Goal: Information Seeking & Learning: Learn about a topic

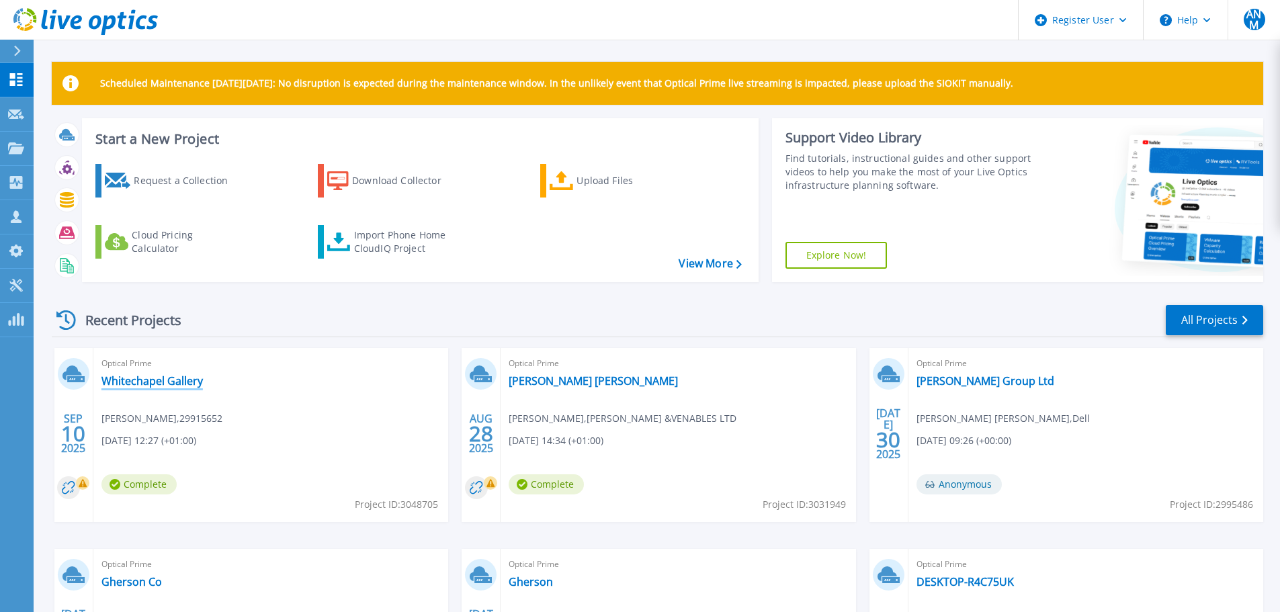
click at [172, 382] on link "Whitechapel Gallery" at bounding box center [151, 380] width 101 height 13
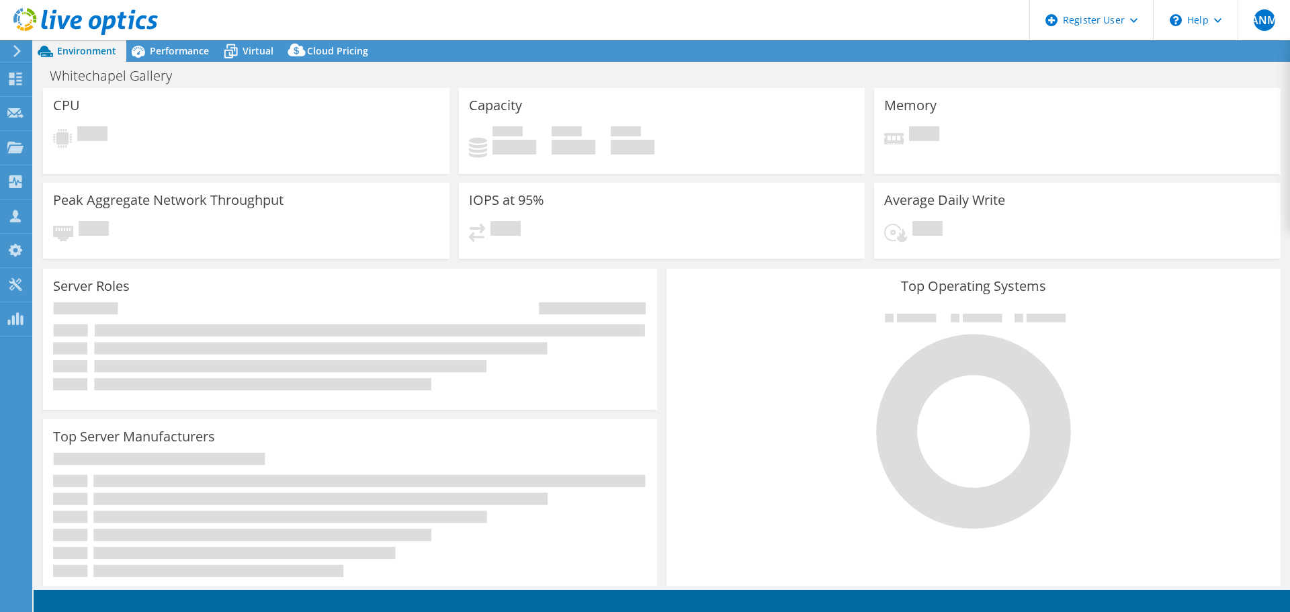
select select "USD"
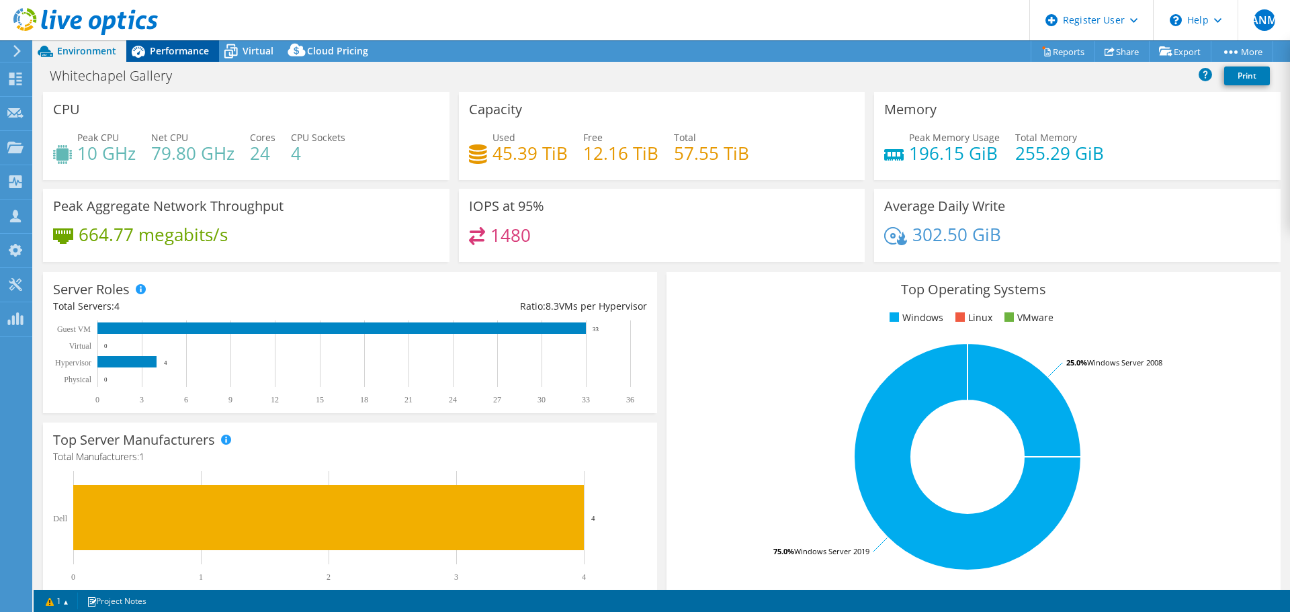
click at [180, 48] on span "Performance" at bounding box center [179, 50] width 59 height 13
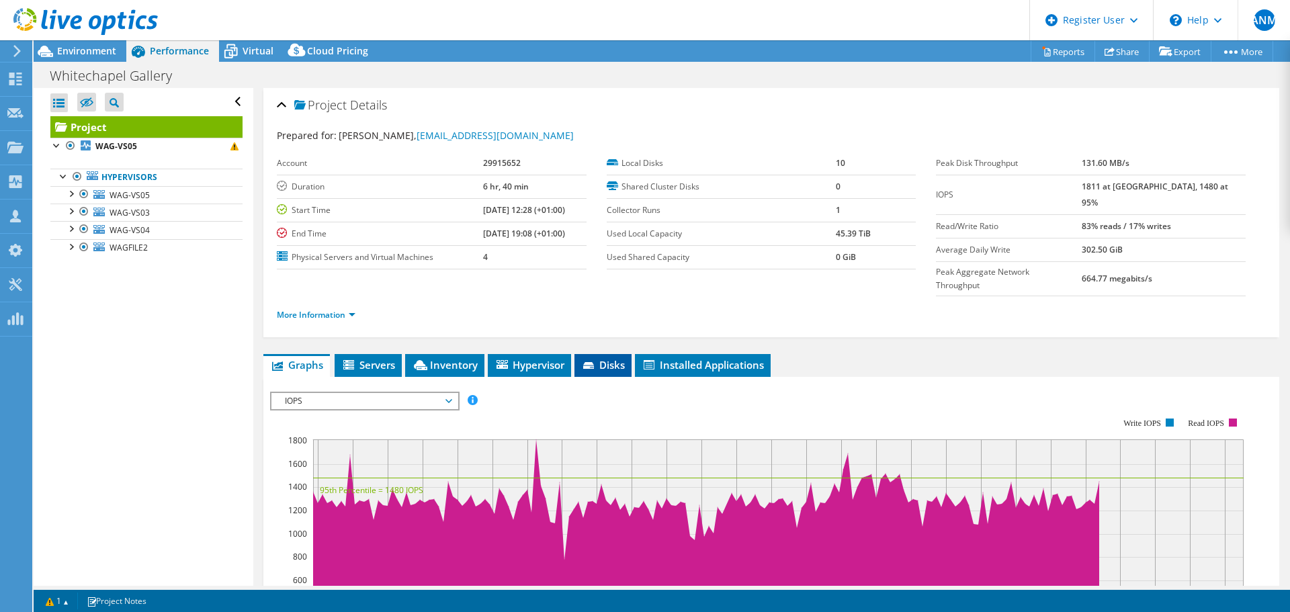
scroll to position [134, 0]
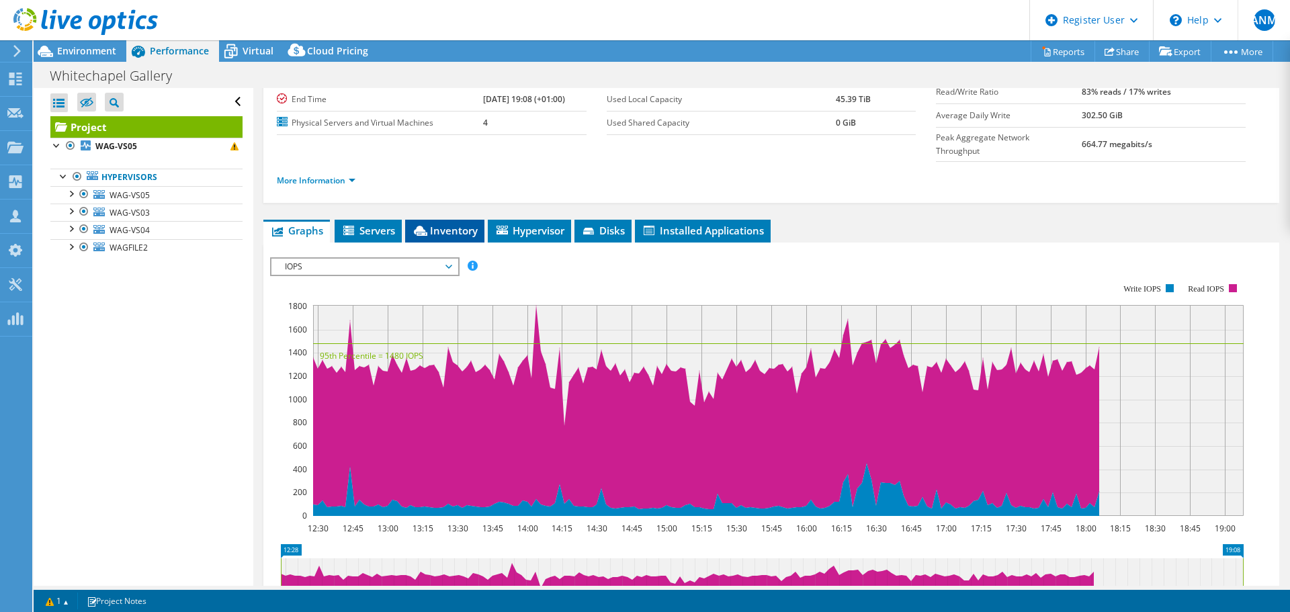
click at [442, 224] on span "Inventory" at bounding box center [445, 230] width 66 height 13
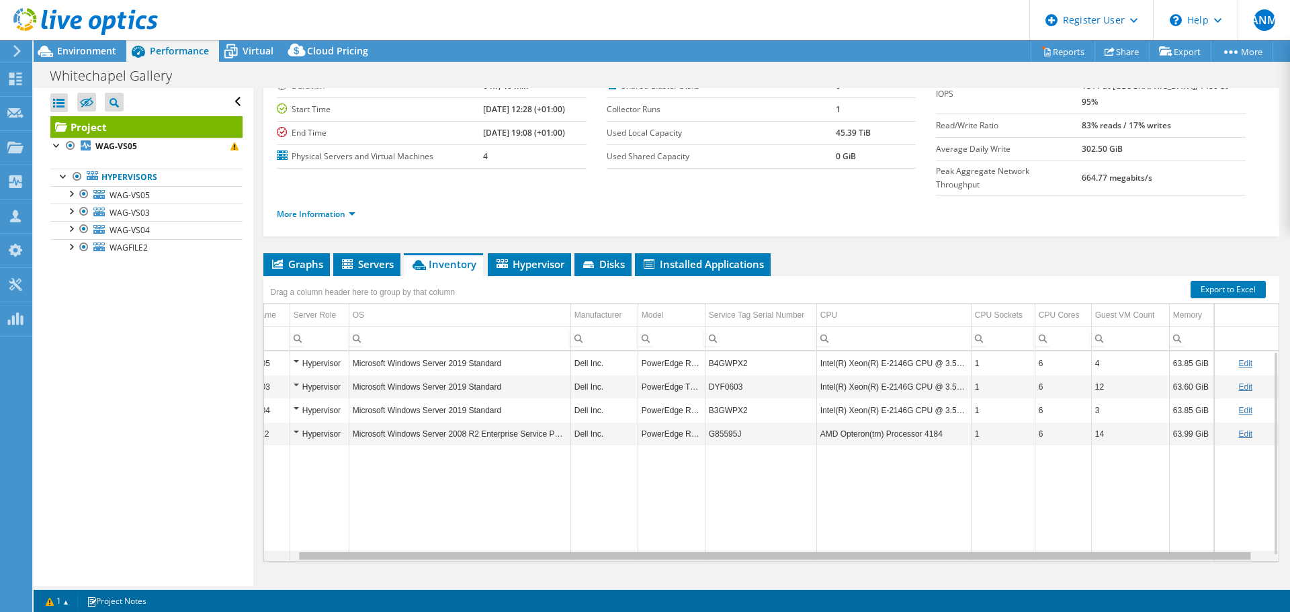
scroll to position [0, 53]
drag, startPoint x: 759, startPoint y: 531, endPoint x: 956, endPoint y: 513, distance: 197.6
click at [925, 535] on body "ANM Dell User [PERSON_NAME] [PERSON_NAME] [PERSON_NAME][EMAIL_ADDRESS][DOMAIN_N…" at bounding box center [645, 306] width 1290 height 612
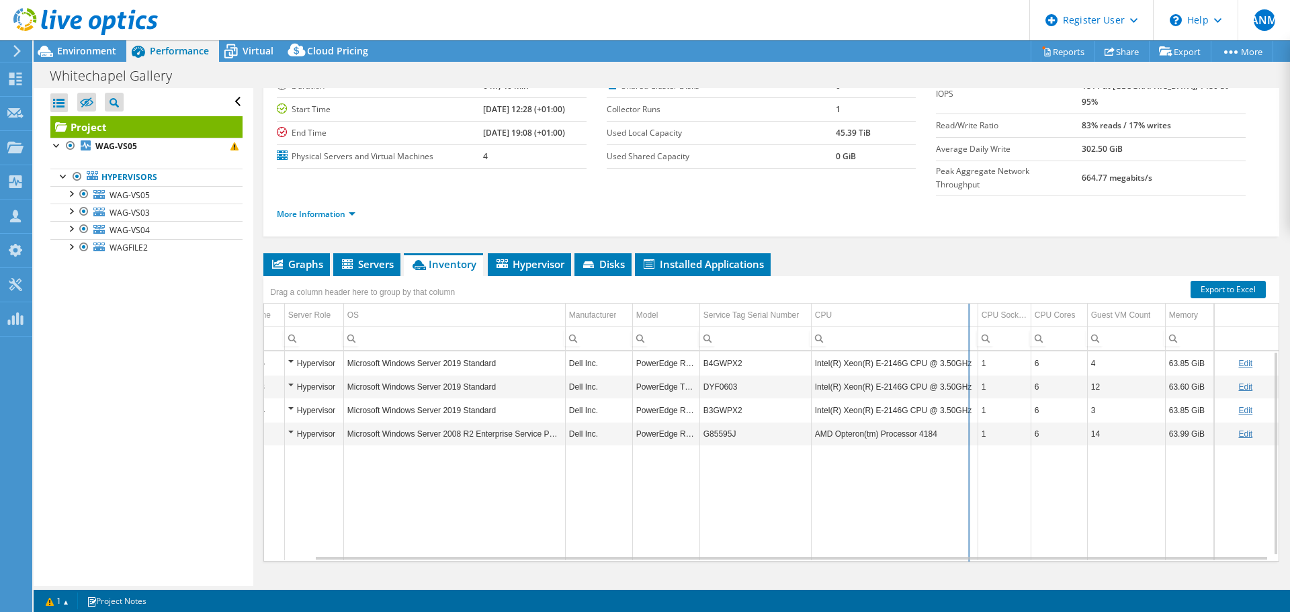
drag, startPoint x: 957, startPoint y: 287, endPoint x: 968, endPoint y: 288, distance: 11.5
click at [968, 288] on div "Drag a column header here to group by that column Server Name Server Role OS Ma…" at bounding box center [771, 419] width 1016 height 286
click at [73, 45] on span "Environment" at bounding box center [86, 50] width 59 height 13
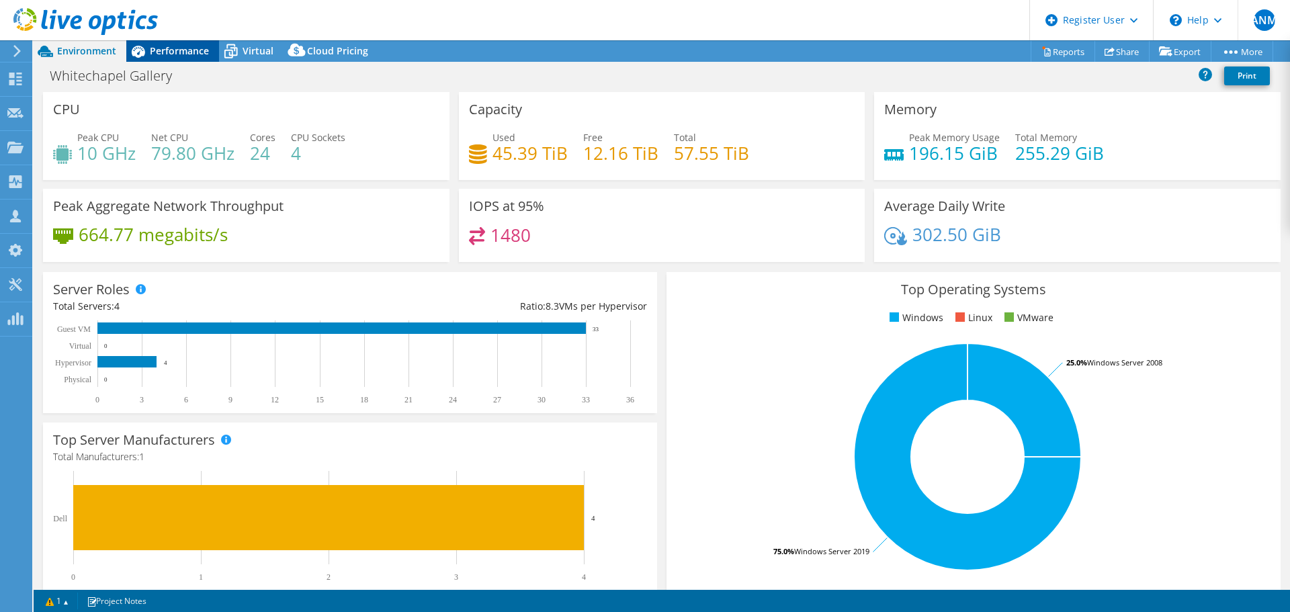
click at [172, 53] on span "Performance" at bounding box center [179, 50] width 59 height 13
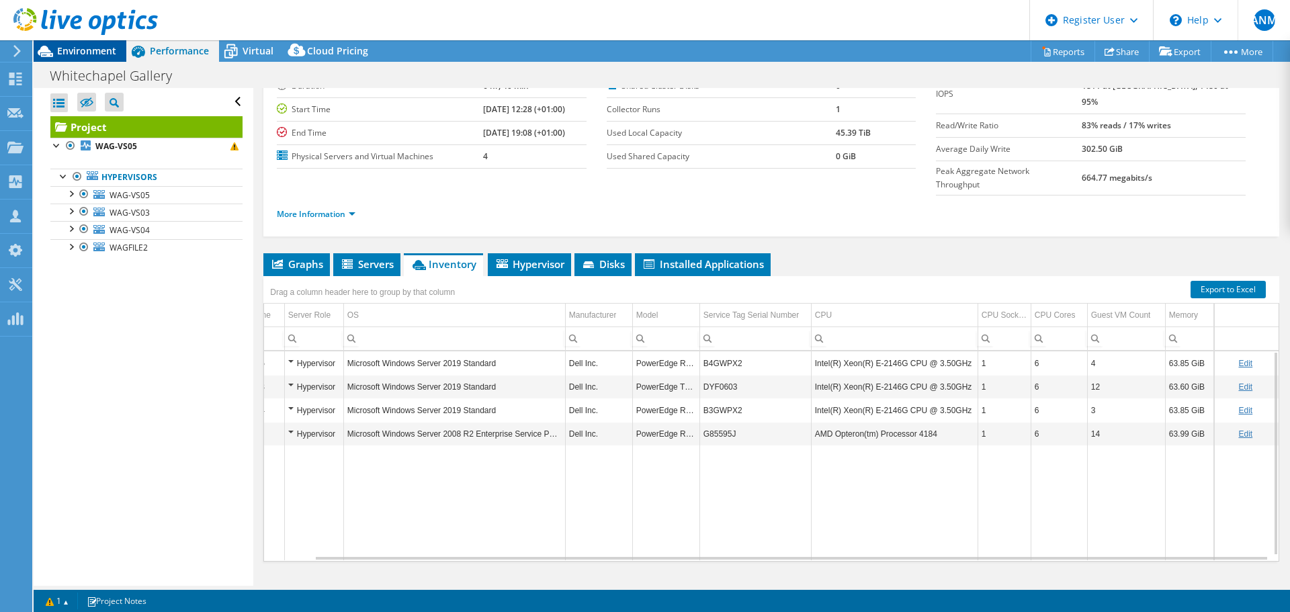
click at [88, 52] on span "Environment" at bounding box center [86, 50] width 59 height 13
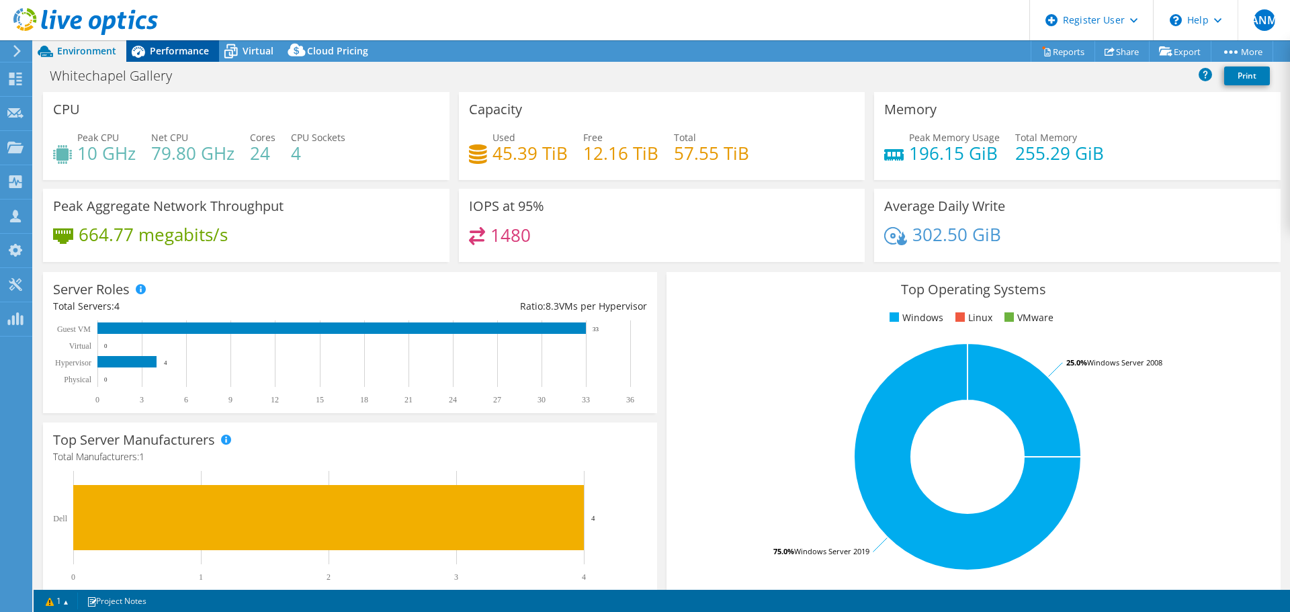
click at [189, 55] on span "Performance" at bounding box center [179, 50] width 59 height 13
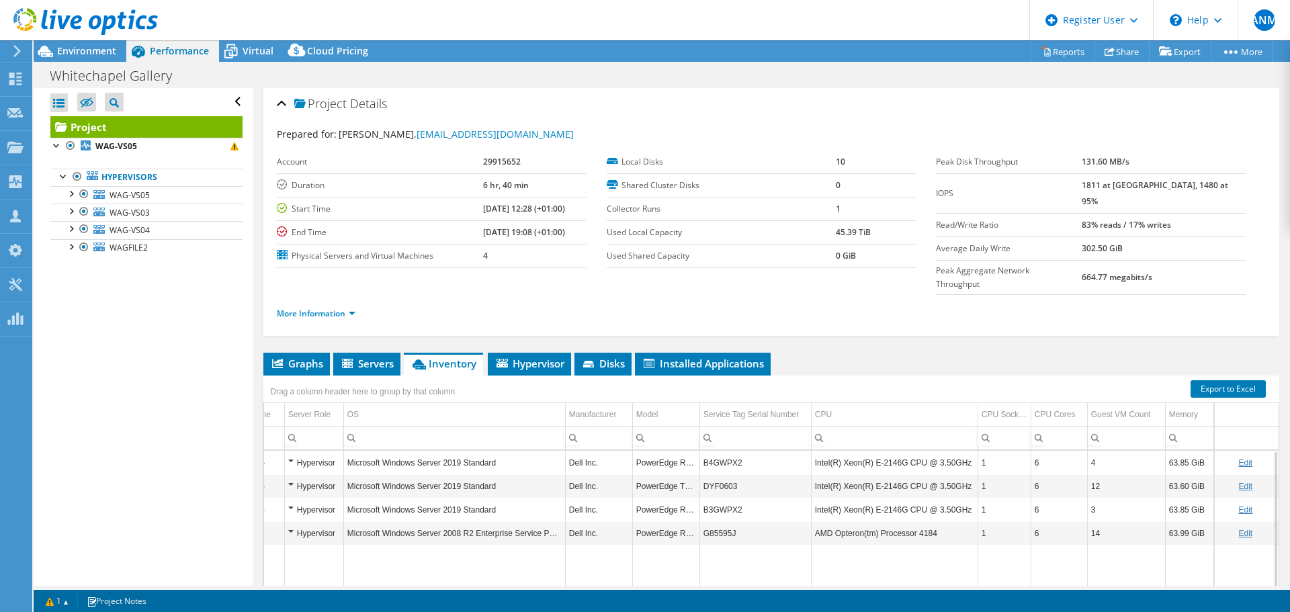
scroll to position [0, 0]
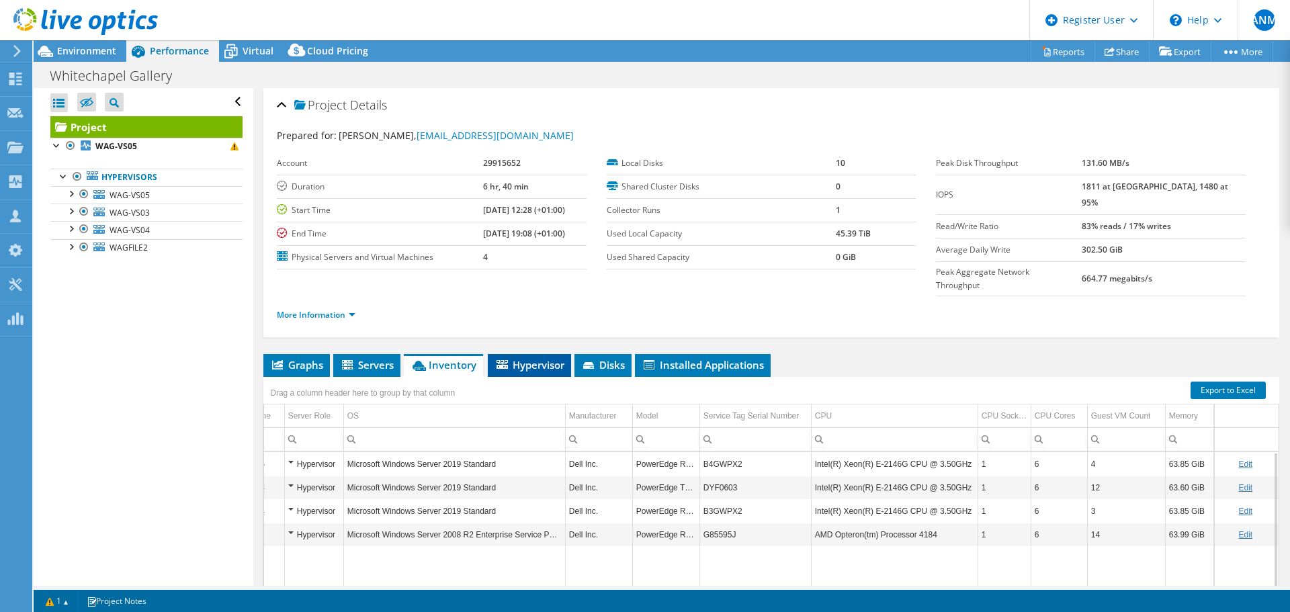
click at [535, 358] on span "Hypervisor" at bounding box center [530, 364] width 70 height 13
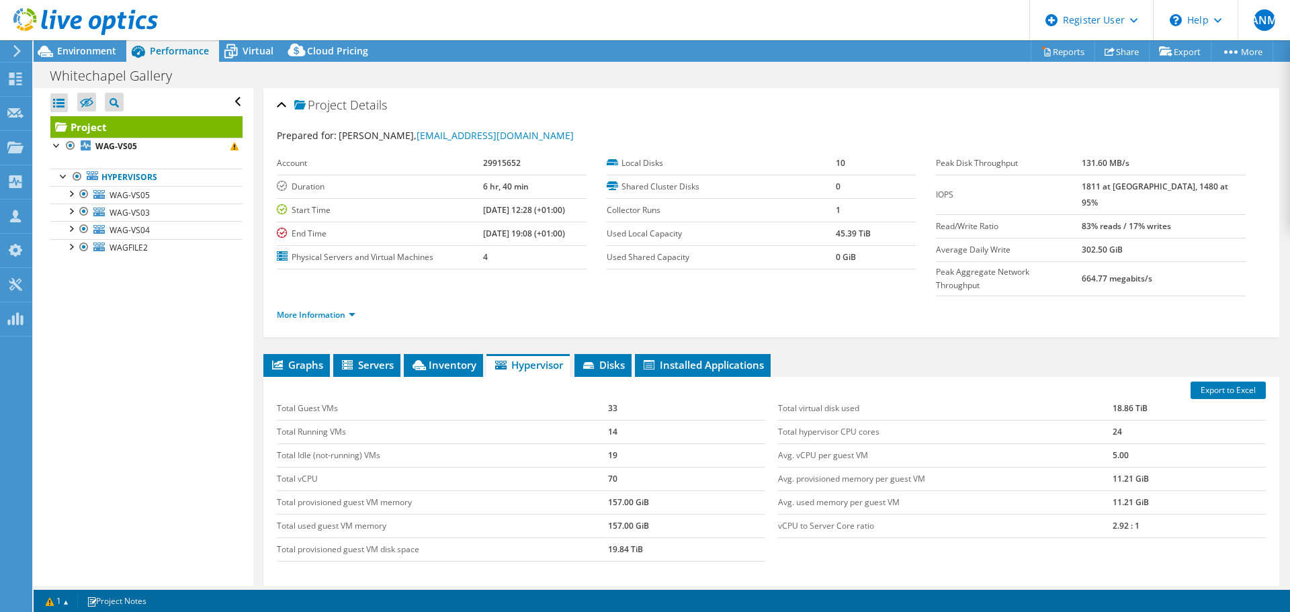
click at [839, 10] on header "ANM Dell User [PERSON_NAME] [PERSON_NAME] [PERSON_NAME][EMAIL_ADDRESS][DOMAIN_N…" at bounding box center [645, 20] width 1290 height 40
drag, startPoint x: 642, startPoint y: 383, endPoint x: 597, endPoint y: 379, distance: 45.2
click at [597, 397] on tr "Total Guest VMs 33" at bounding box center [521, 409] width 488 height 24
click at [597, 397] on td "Total Guest VMs" at bounding box center [442, 409] width 331 height 24
click at [429, 358] on span "Inventory" at bounding box center [444, 364] width 66 height 13
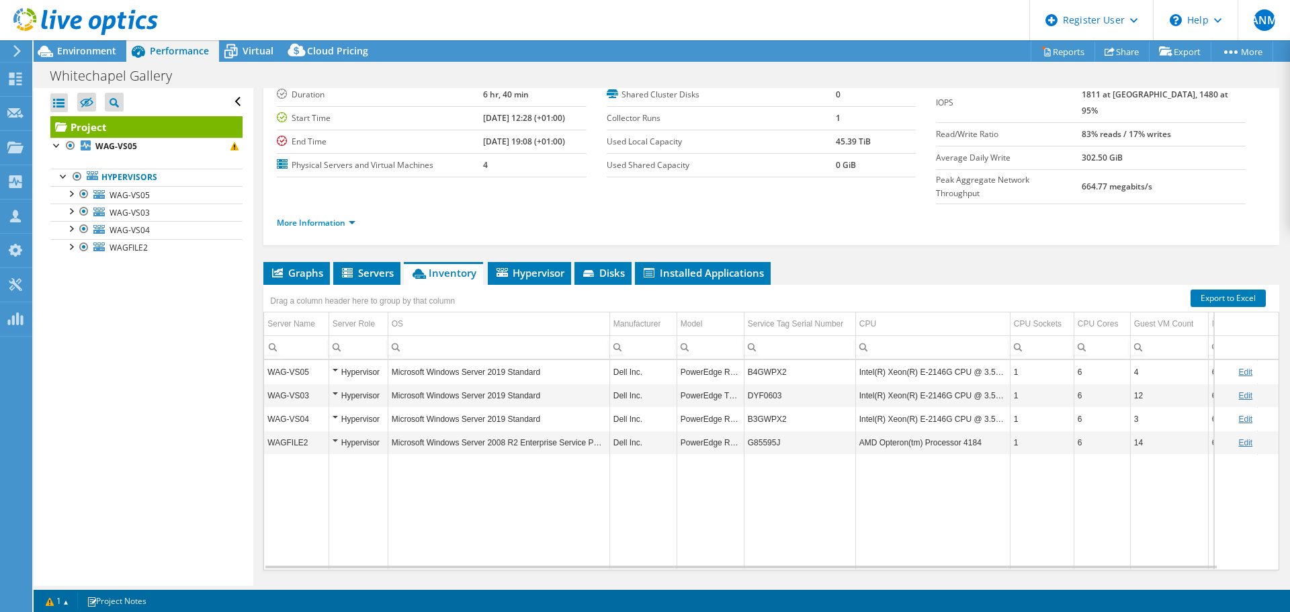
scroll to position [101, 0]
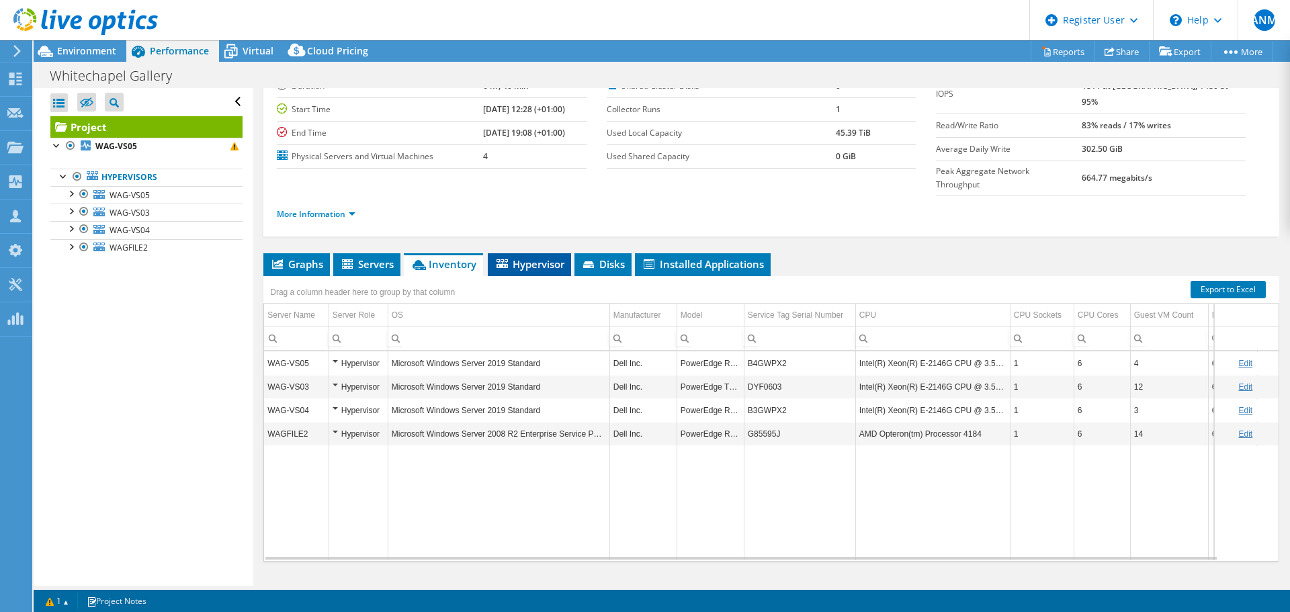
click at [539, 257] on span "Hypervisor" at bounding box center [530, 263] width 70 height 13
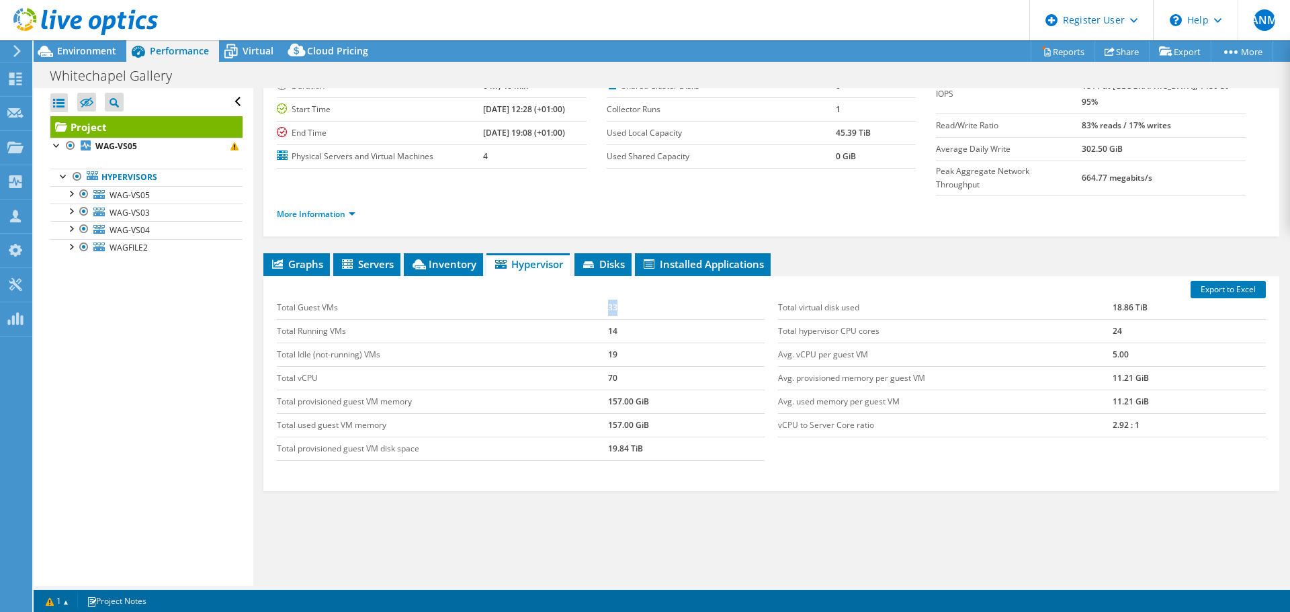
drag, startPoint x: 641, startPoint y: 281, endPoint x: 572, endPoint y: 278, distance: 69.3
click at [572, 296] on tr "Total Guest VMs 33" at bounding box center [521, 308] width 488 height 24
click at [740, 319] on td "14" at bounding box center [686, 331] width 157 height 24
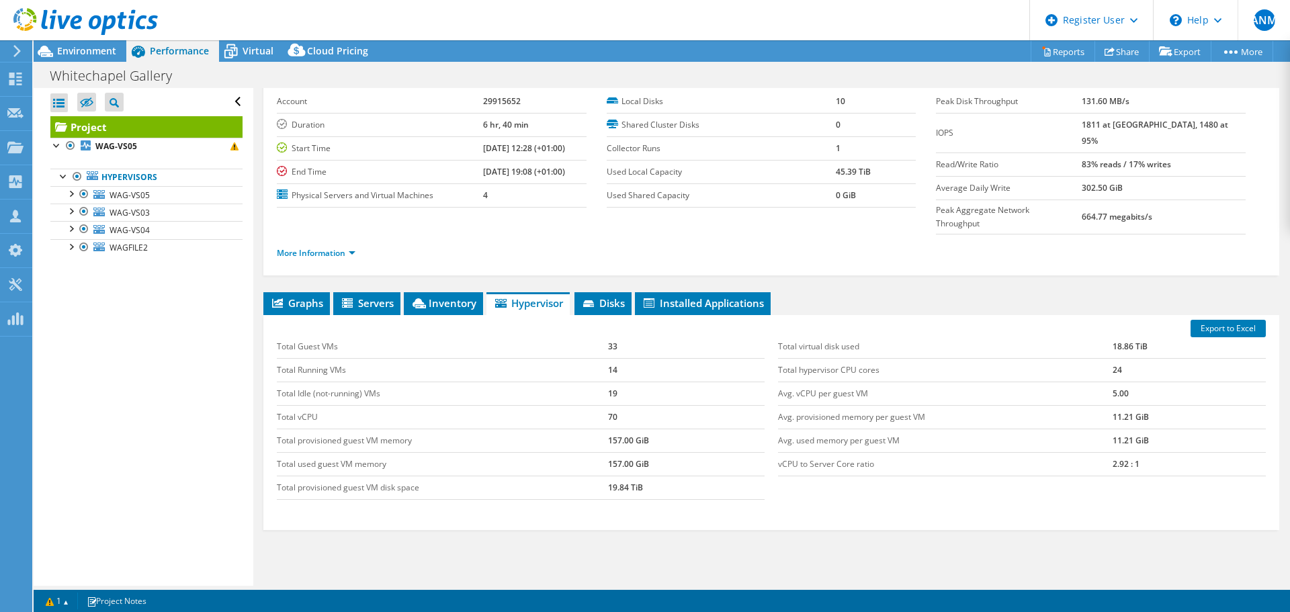
scroll to position [0, 0]
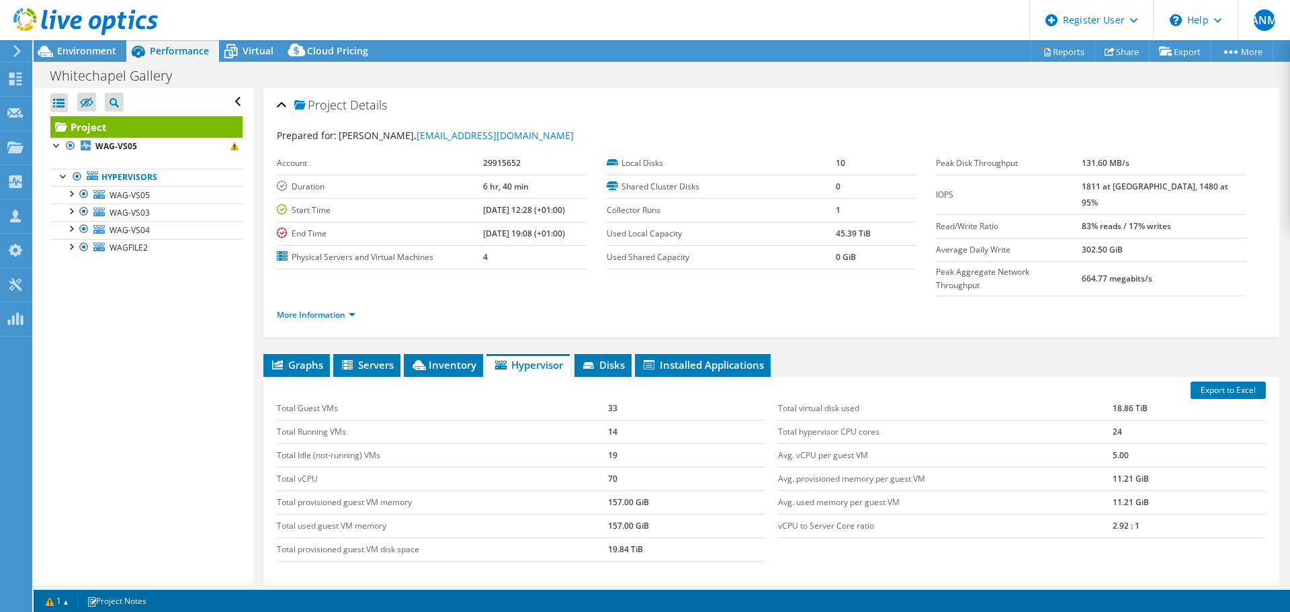
drag, startPoint x: 93, startPoint y: 52, endPoint x: 160, endPoint y: 90, distance: 77.3
click at [93, 52] on span "Environment" at bounding box center [86, 50] width 59 height 13
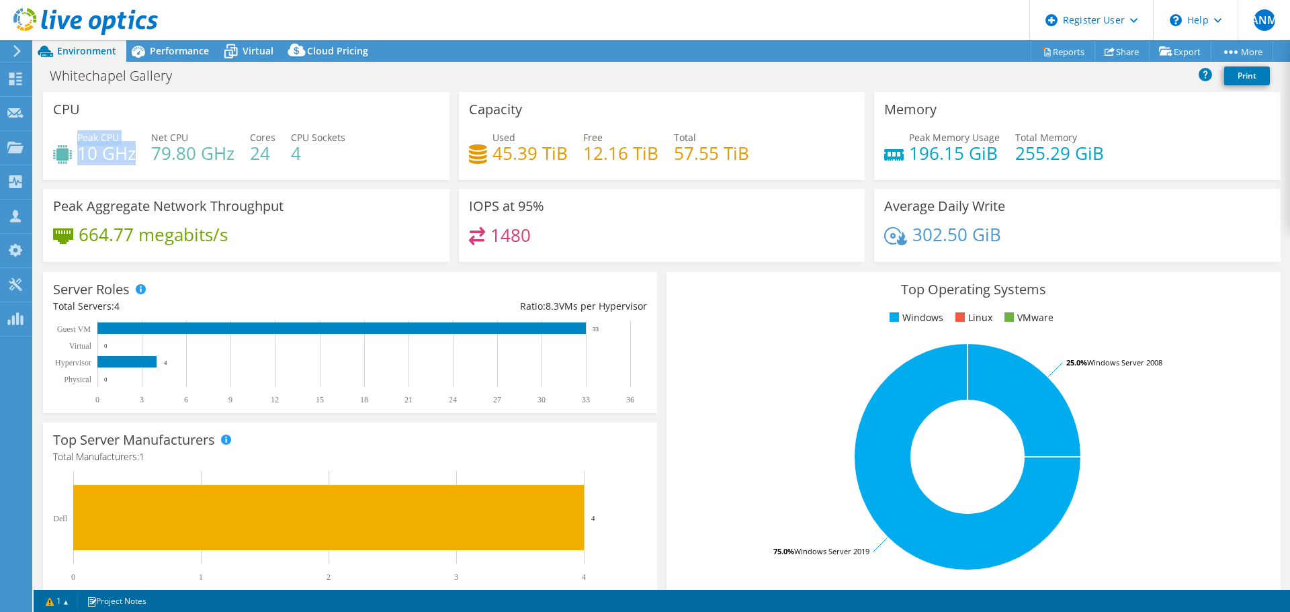
drag, startPoint x: 77, startPoint y: 152, endPoint x: 134, endPoint y: 152, distance: 57.1
click at [134, 152] on div "Peak CPU 10 GHz" at bounding box center [94, 145] width 83 height 30
click at [136, 153] on div "Peak CPU 10 GHz Net CPU 79.80 GHz Cores 24 CPU Sockets 4" at bounding box center [246, 152] width 386 height 44
drag, startPoint x: 139, startPoint y: 155, endPoint x: 79, endPoint y: 151, distance: 60.6
click at [79, 151] on div "Peak CPU 10 GHz Net CPU 79.80 GHz Cores 24 CPU Sockets 4" at bounding box center [246, 152] width 386 height 44
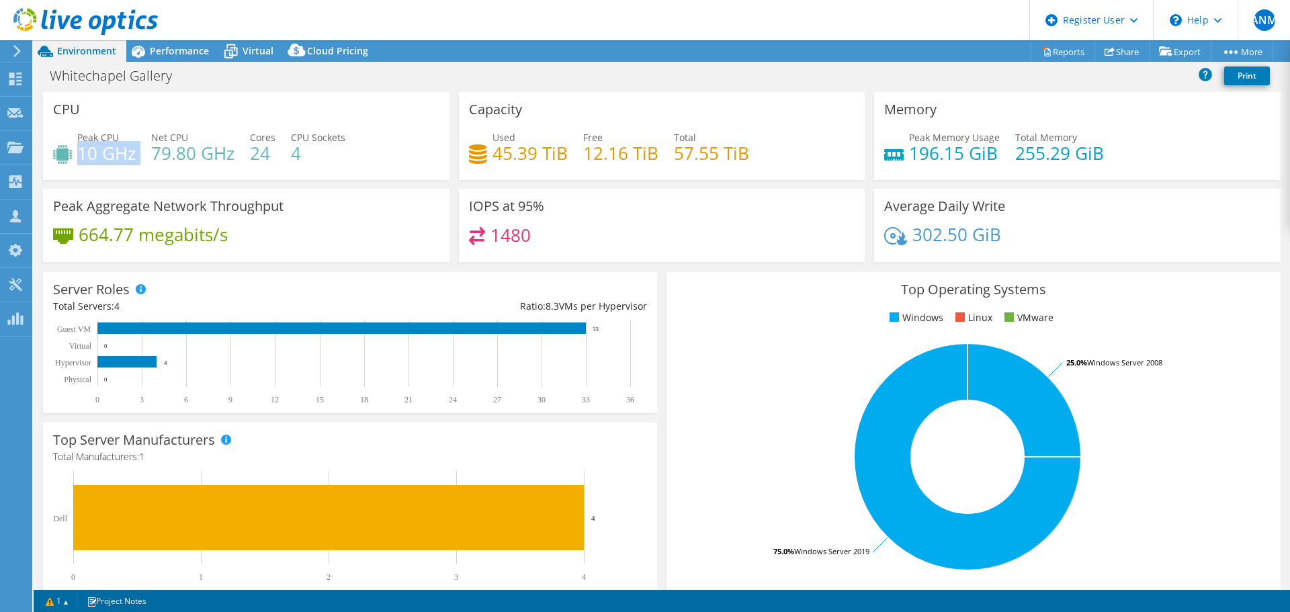
click at [101, 159] on h4 "10 GHz" at bounding box center [106, 153] width 58 height 15
drag, startPoint x: 155, startPoint y: 154, endPoint x: 234, endPoint y: 157, distance: 79.4
click at [234, 157] on h4 "79.80 GHz" at bounding box center [192, 153] width 83 height 15
click at [173, 54] on span "Performance" at bounding box center [179, 50] width 59 height 13
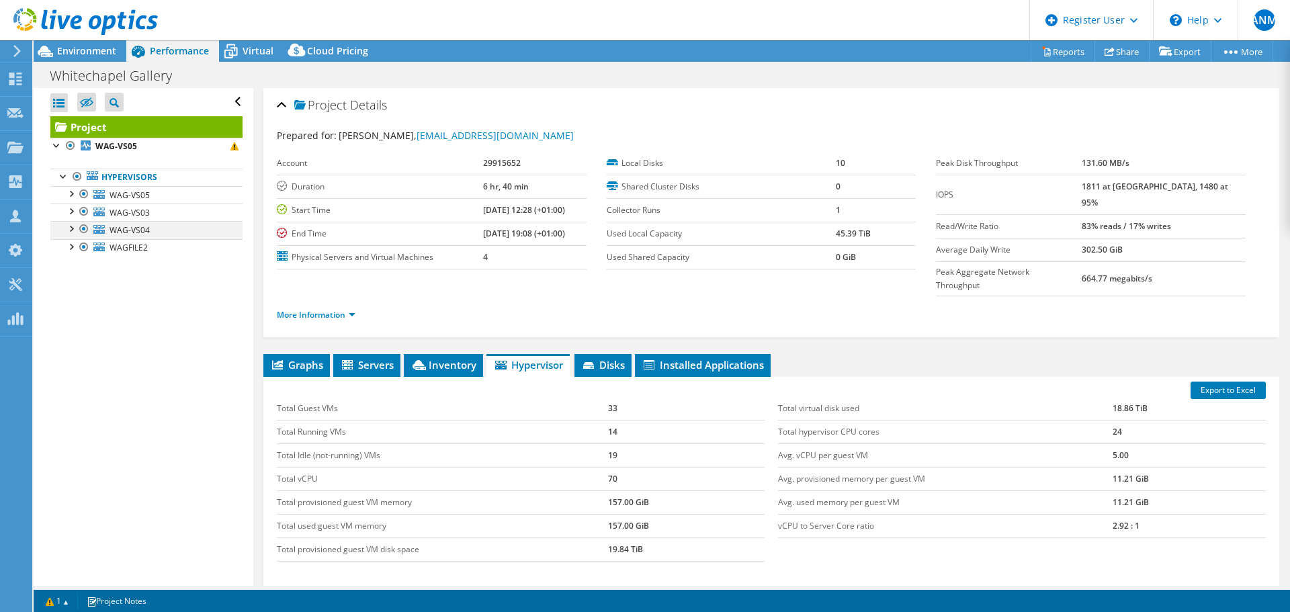
drag, startPoint x: 86, startPoint y: 212, endPoint x: 89, endPoint y: 221, distance: 10.0
click at [86, 212] on div at bounding box center [83, 212] width 13 height 16
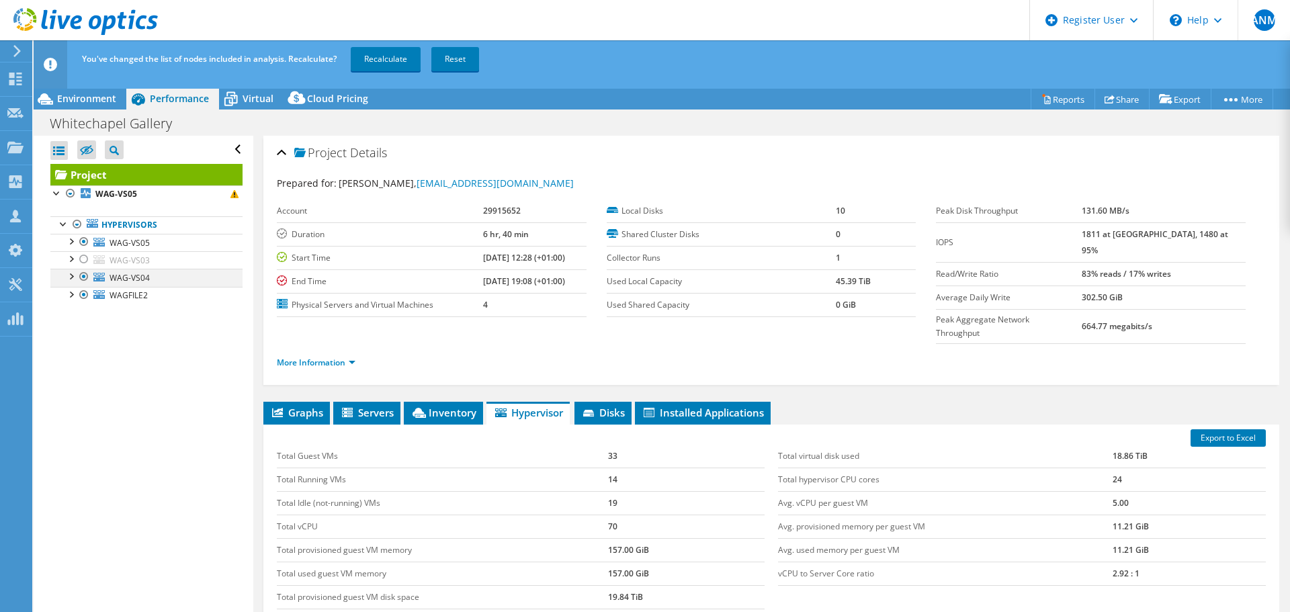
click at [83, 277] on div at bounding box center [83, 277] width 13 height 16
click at [83, 294] on div at bounding box center [83, 295] width 13 height 16
click at [398, 54] on link "Recalculate" at bounding box center [386, 59] width 70 height 24
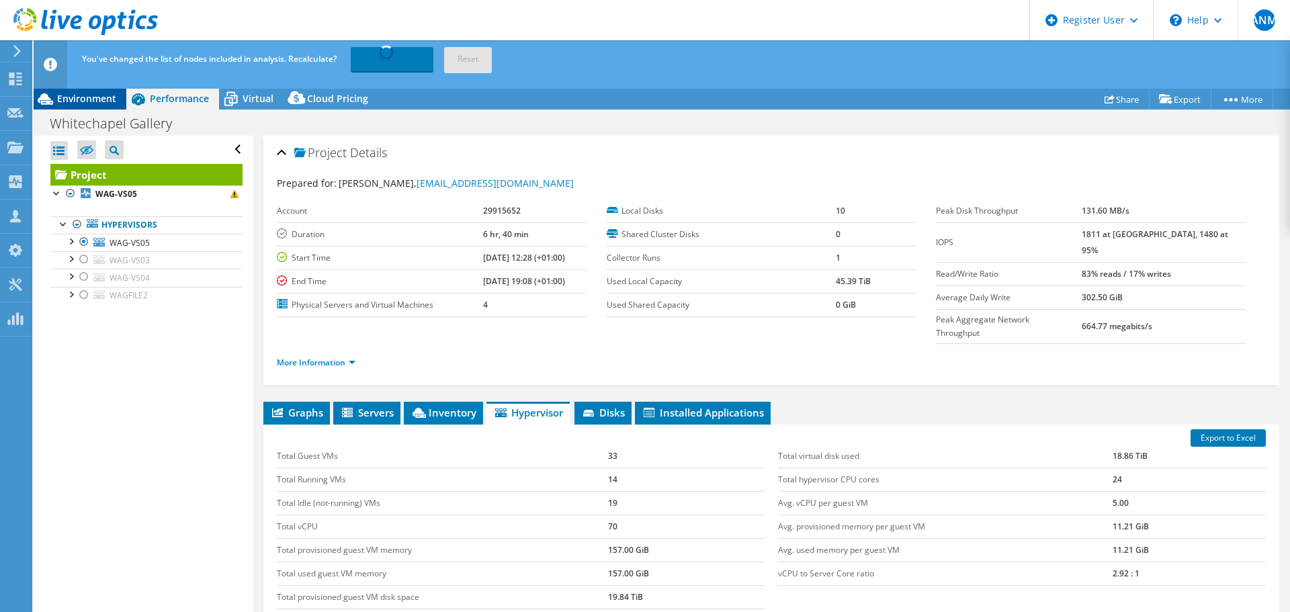
click at [85, 93] on span "Environment" at bounding box center [86, 98] width 59 height 13
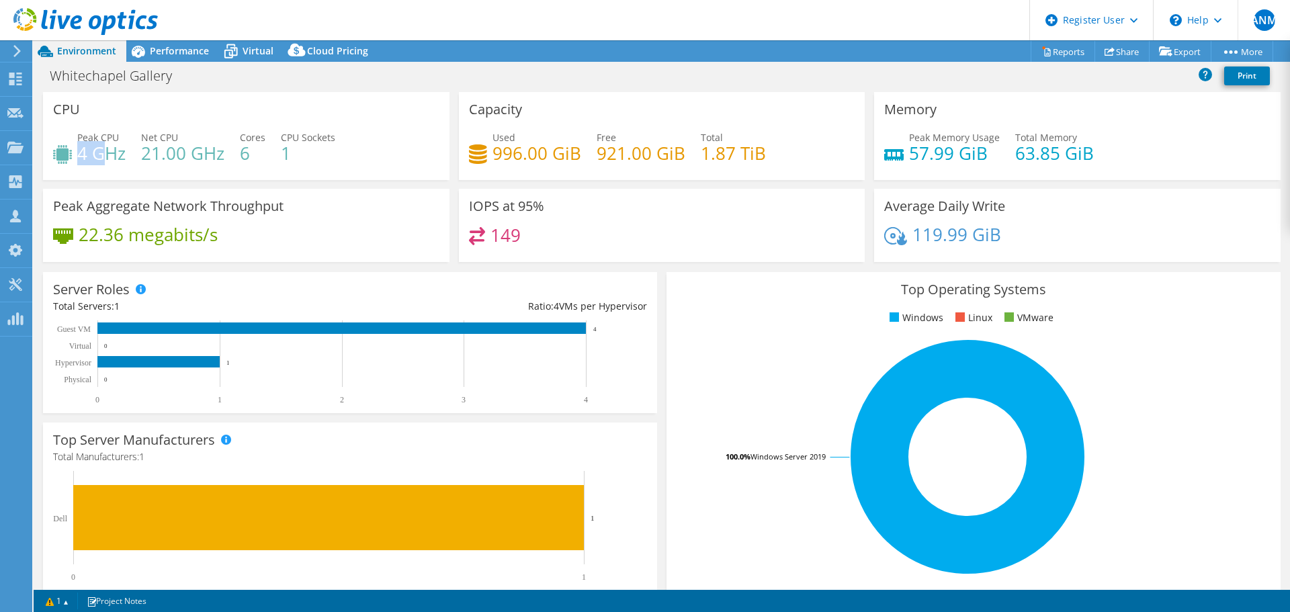
drag, startPoint x: 80, startPoint y: 153, endPoint x: 99, endPoint y: 153, distance: 18.8
click at [99, 153] on h4 "4 GHz" at bounding box center [101, 153] width 48 height 15
click at [104, 156] on h4 "4 GHz" at bounding box center [101, 153] width 48 height 15
click at [172, 51] on span "Performance" at bounding box center [179, 50] width 59 height 13
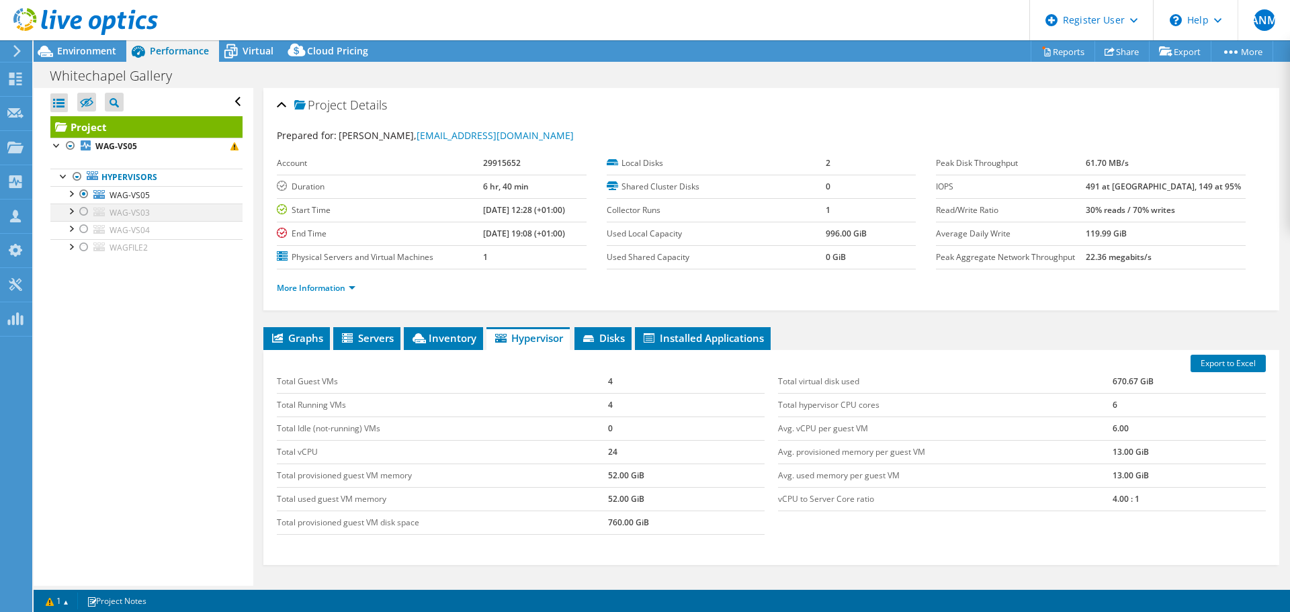
click at [81, 212] on div at bounding box center [83, 212] width 13 height 16
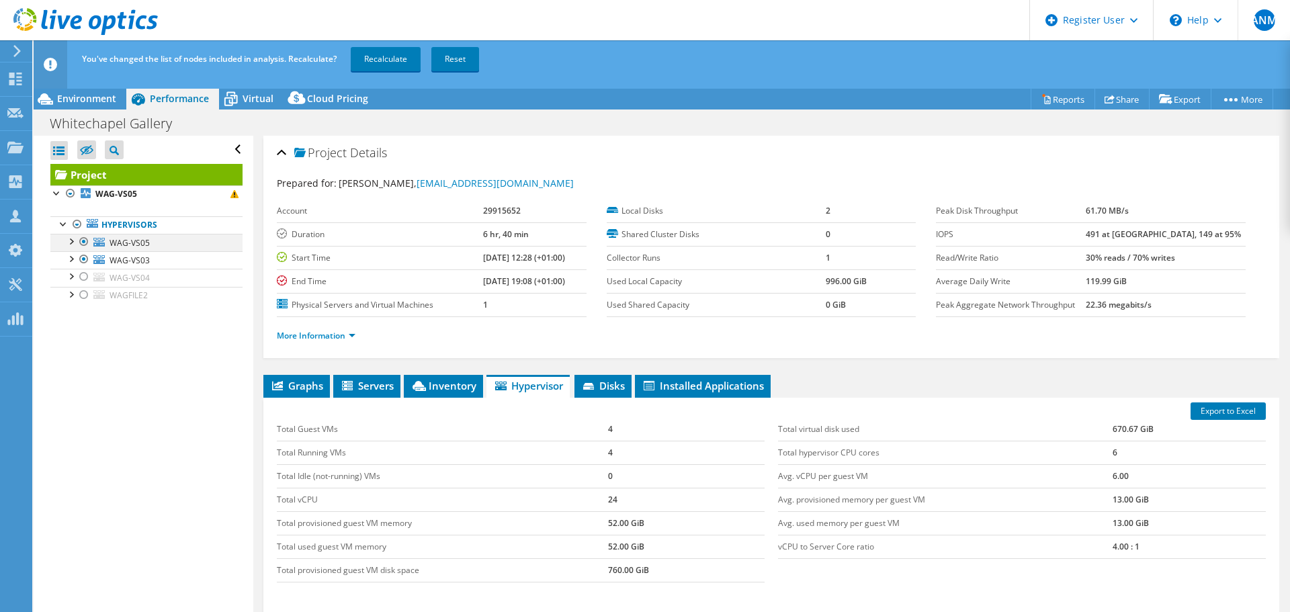
click at [84, 243] on div at bounding box center [83, 242] width 13 height 16
click at [393, 52] on link "Recalculate" at bounding box center [386, 59] width 70 height 24
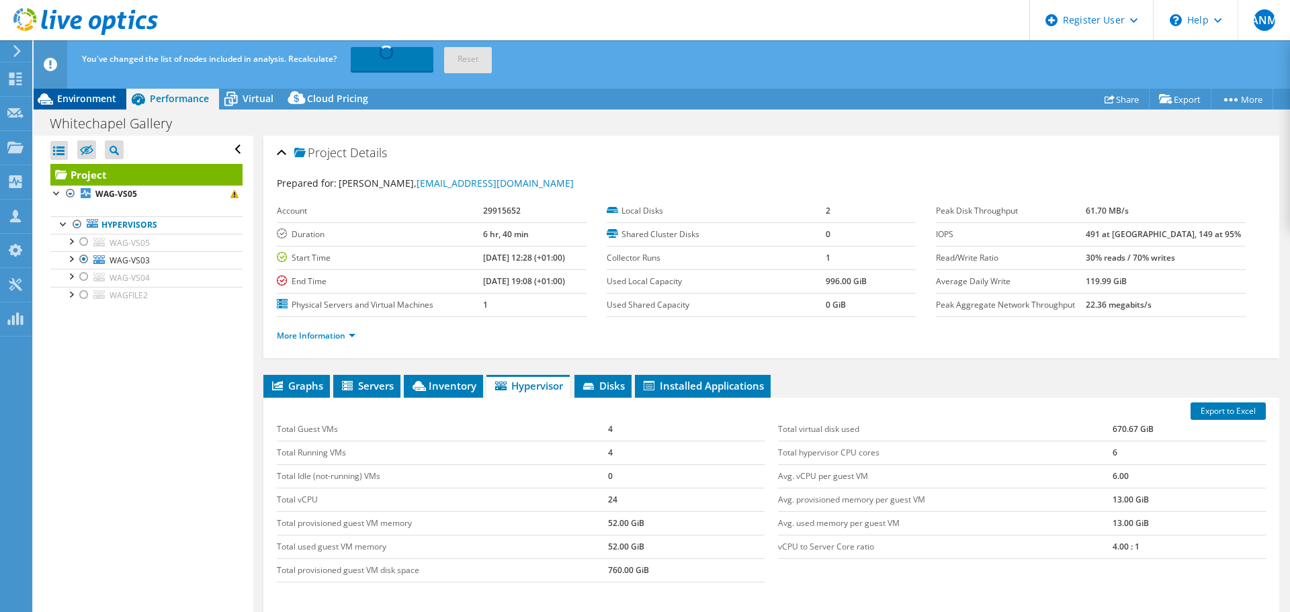
click at [86, 101] on span "Environment" at bounding box center [86, 98] width 59 height 13
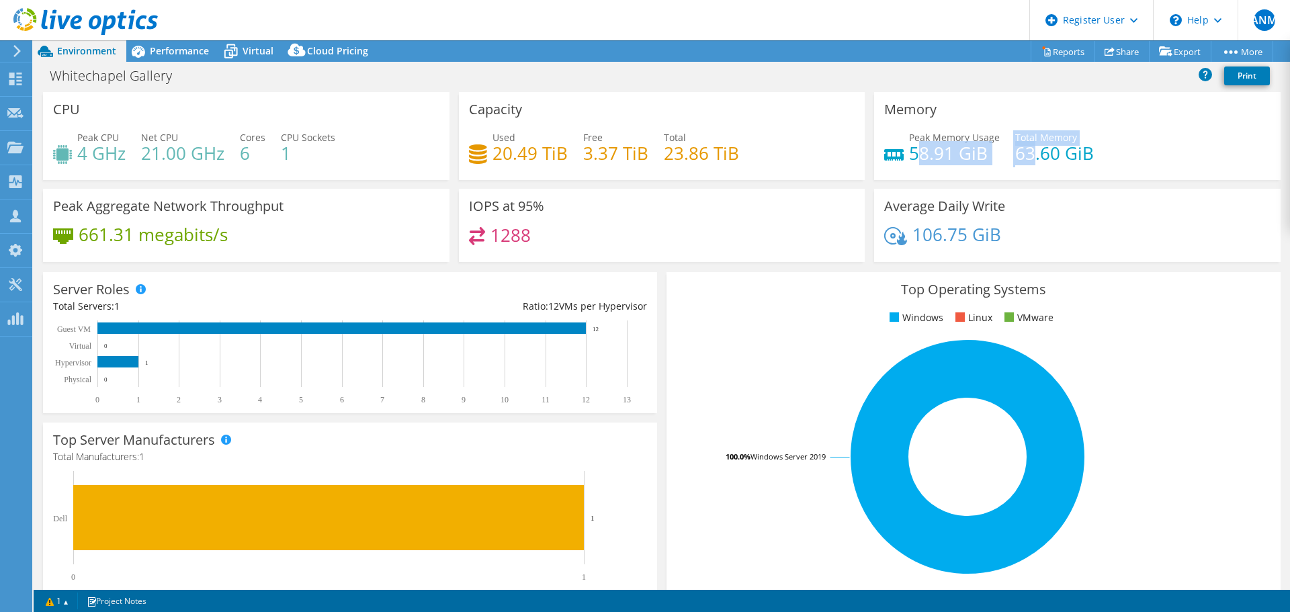
drag, startPoint x: 930, startPoint y: 155, endPoint x: 1104, endPoint y: 157, distance: 174.0
click at [1068, 155] on div "Peak Memory Usage 58.91 GiB Total Memory 63.60 GiB" at bounding box center [1077, 152] width 386 height 44
click at [1104, 157] on div "Peak Memory Usage 58.91 GiB Total Memory 63.60 GiB" at bounding box center [1077, 152] width 386 height 44
drag, startPoint x: 85, startPoint y: 153, endPoint x: 116, endPoint y: 153, distance: 30.2
click at [116, 153] on h4 "4 GHz" at bounding box center [101, 153] width 48 height 15
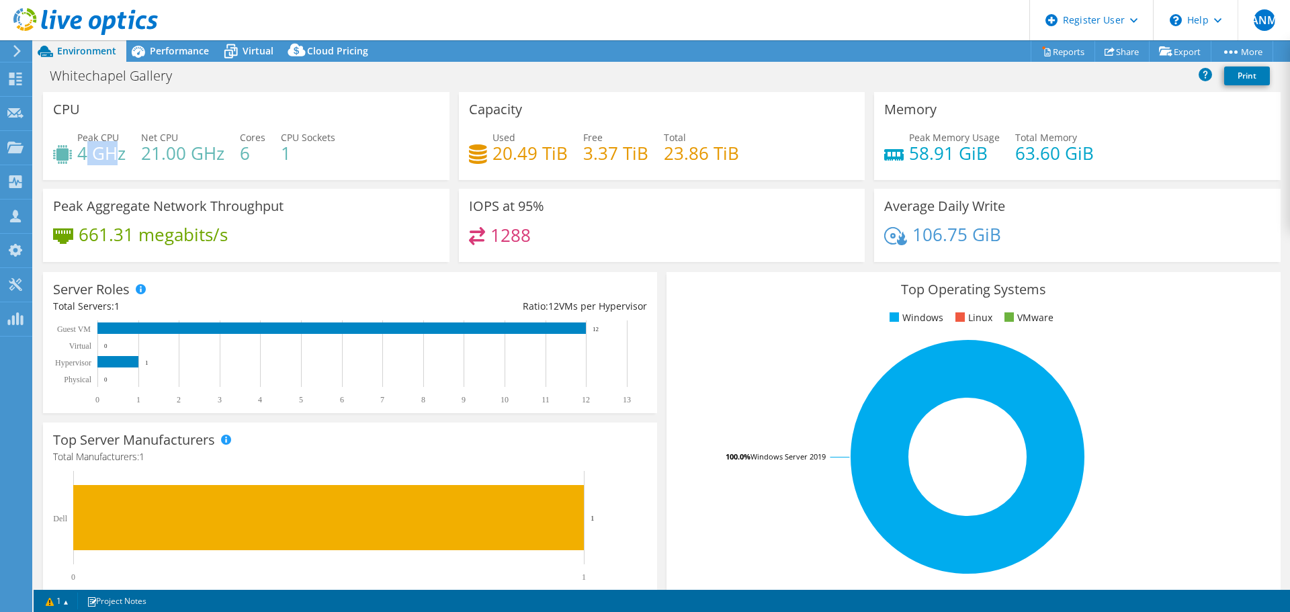
click at [118, 160] on h4 "4 GHz" at bounding box center [101, 153] width 48 height 15
click at [187, 54] on span "Performance" at bounding box center [179, 50] width 59 height 13
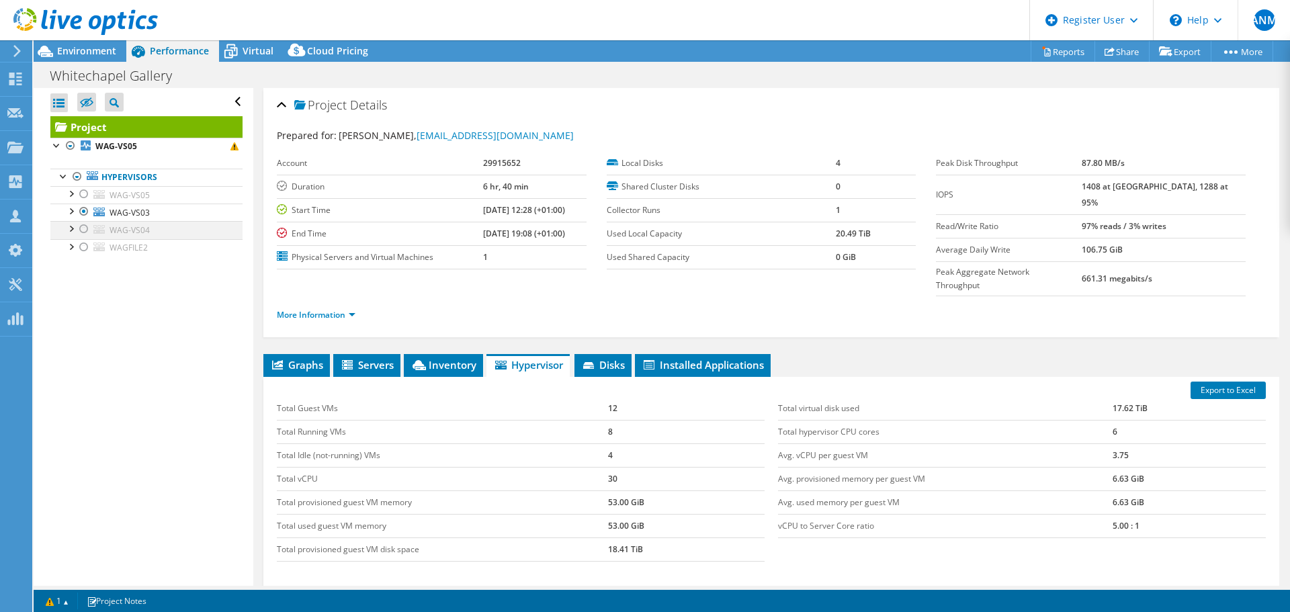
click at [84, 227] on div at bounding box center [83, 229] width 13 height 16
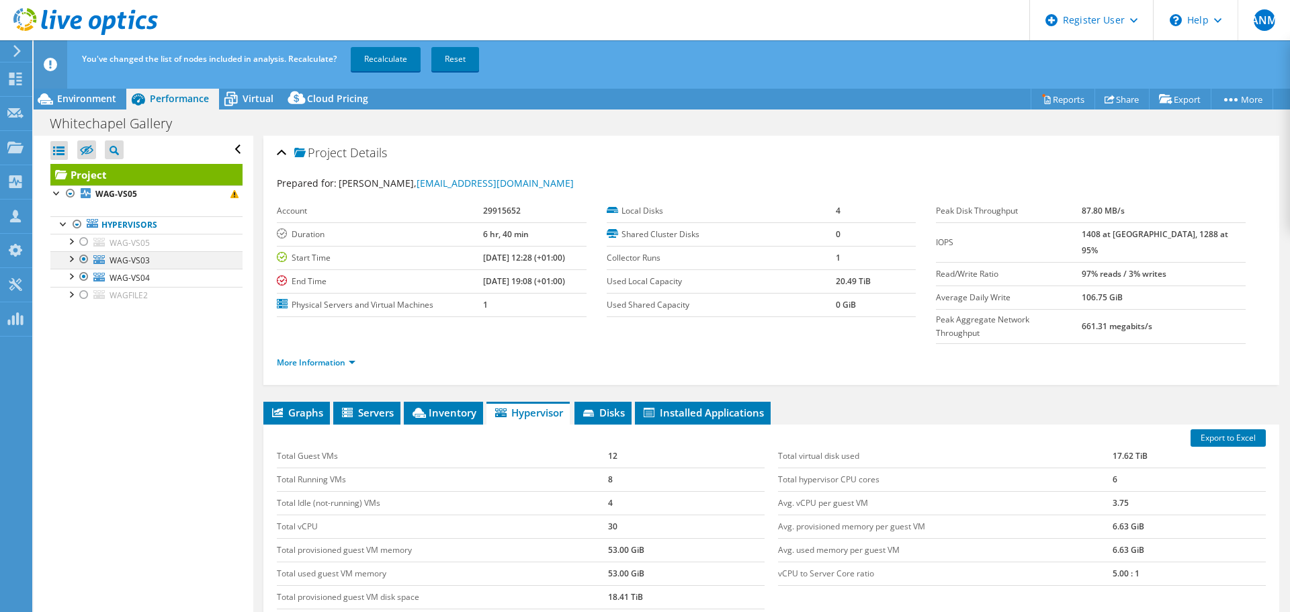
click at [83, 257] on div at bounding box center [83, 259] width 13 height 16
click at [391, 54] on link "Recalculate" at bounding box center [386, 59] width 70 height 24
click at [92, 95] on span "Environment" at bounding box center [86, 98] width 59 height 13
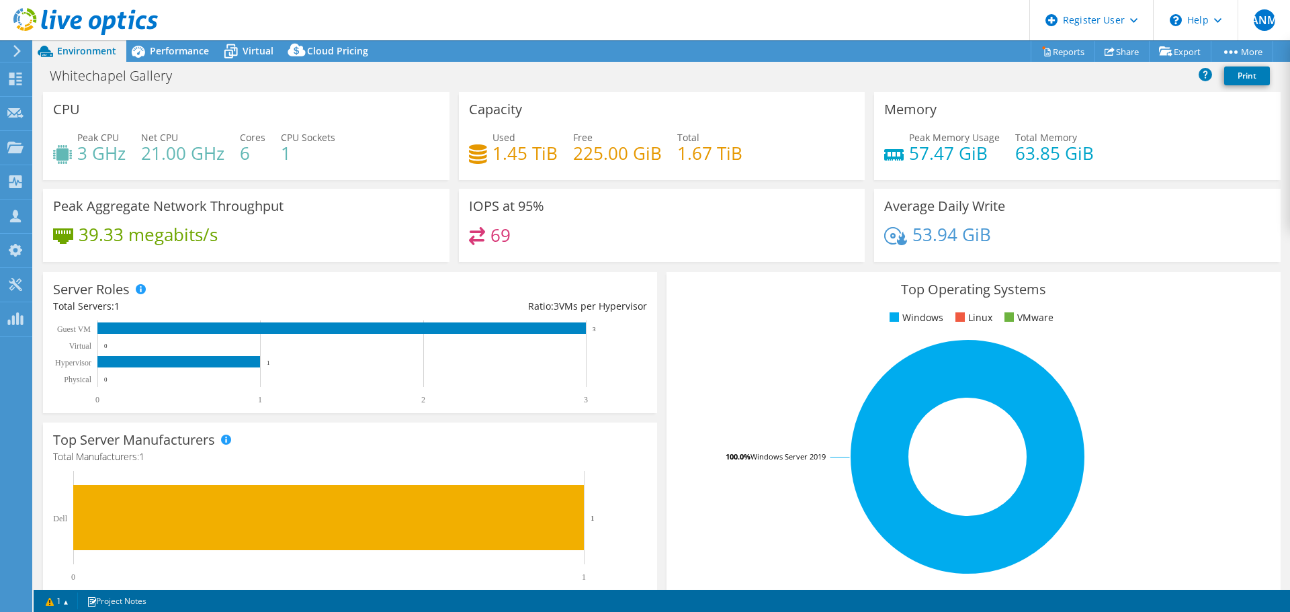
drag, startPoint x: 94, startPoint y: 151, endPoint x: 154, endPoint y: 156, distance: 60.0
click at [95, 151] on h4 "3 GHz" at bounding box center [101, 153] width 48 height 15
click at [154, 156] on h4 "21.00 GHz" at bounding box center [182, 153] width 83 height 15
click at [175, 52] on span "Performance" at bounding box center [179, 50] width 59 height 13
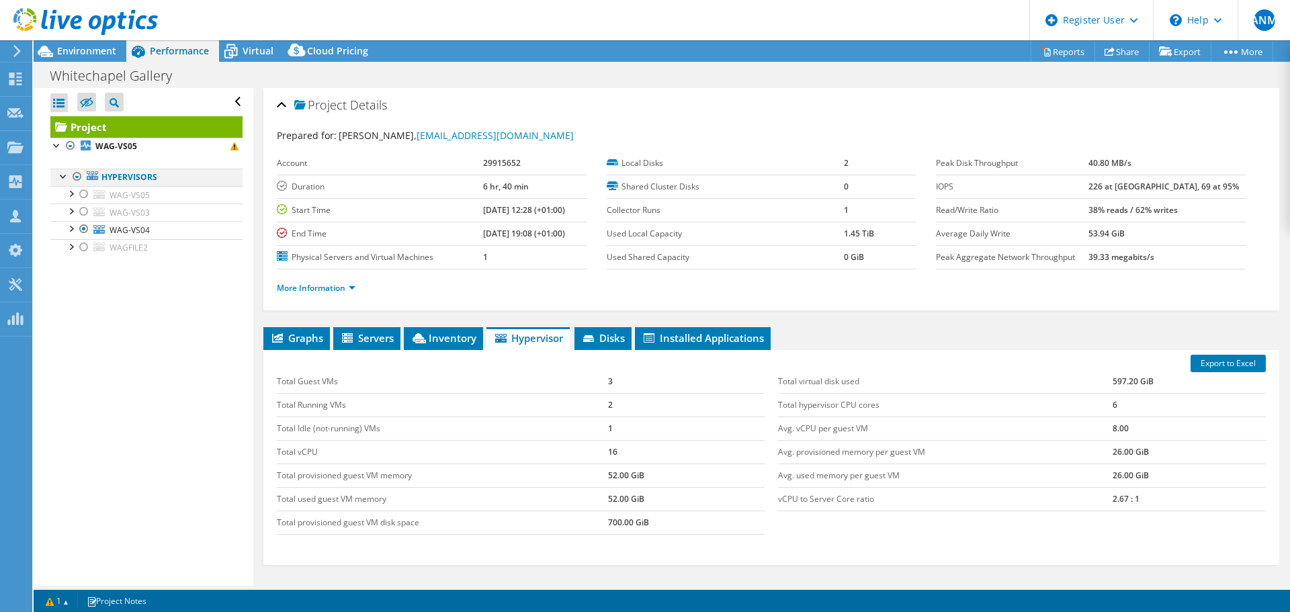
click at [77, 178] on div at bounding box center [77, 177] width 13 height 16
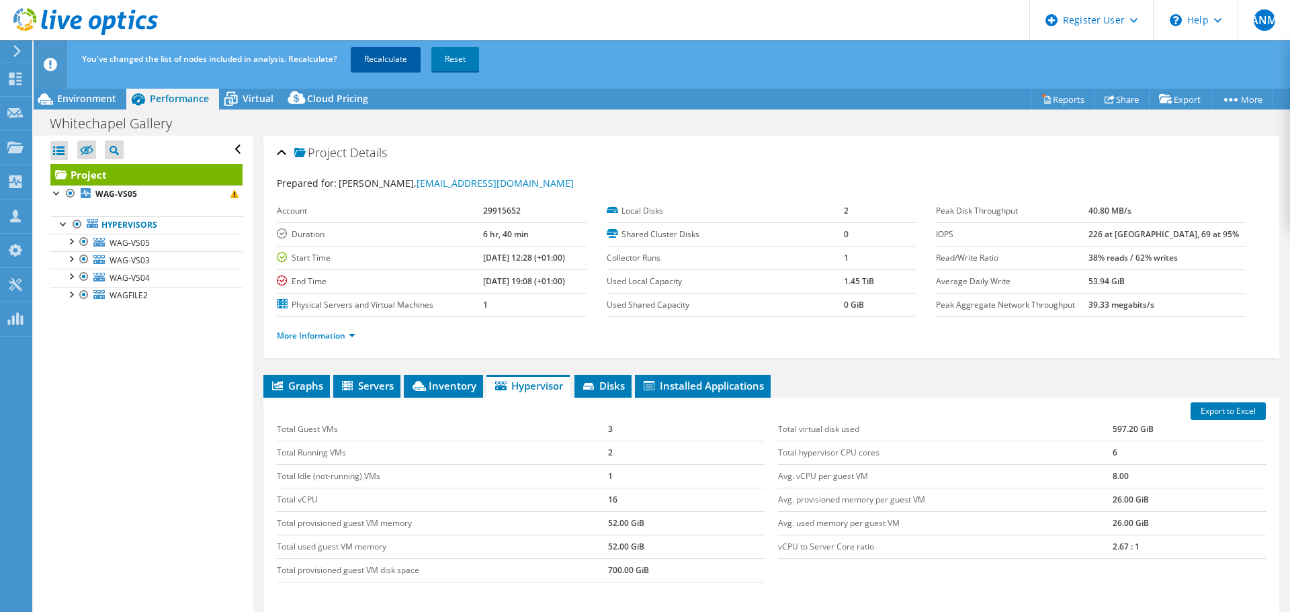
click at [384, 56] on link "Recalculate" at bounding box center [386, 59] width 70 height 24
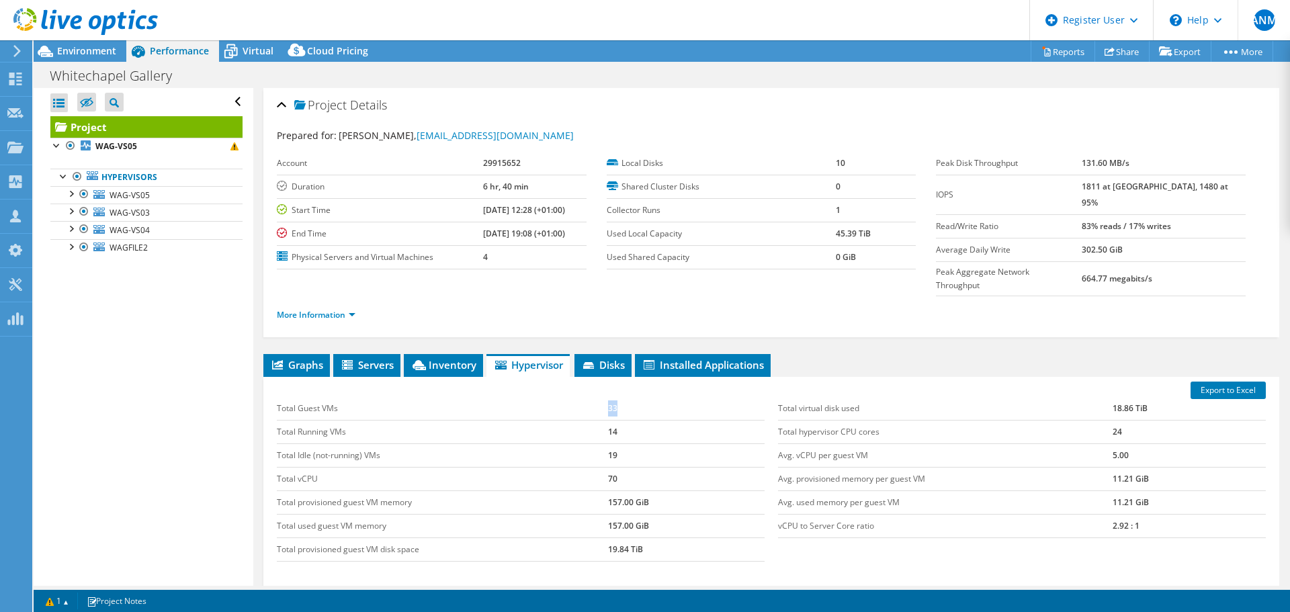
drag, startPoint x: 607, startPoint y: 384, endPoint x: 591, endPoint y: 385, distance: 16.8
click at [591, 397] on tr "Total Guest VMs 33" at bounding box center [521, 409] width 488 height 24
click at [599, 397] on td "Total Guest VMs" at bounding box center [442, 409] width 331 height 24
drag, startPoint x: 770, startPoint y: 429, endPoint x: 867, endPoint y: 432, distance: 97.5
click at [867, 432] on div "Total virtual disk used 18.86 TiB Total hypervisor CPU cores 24 Avg. vCPU per g…" at bounding box center [1021, 468] width 501 height 168
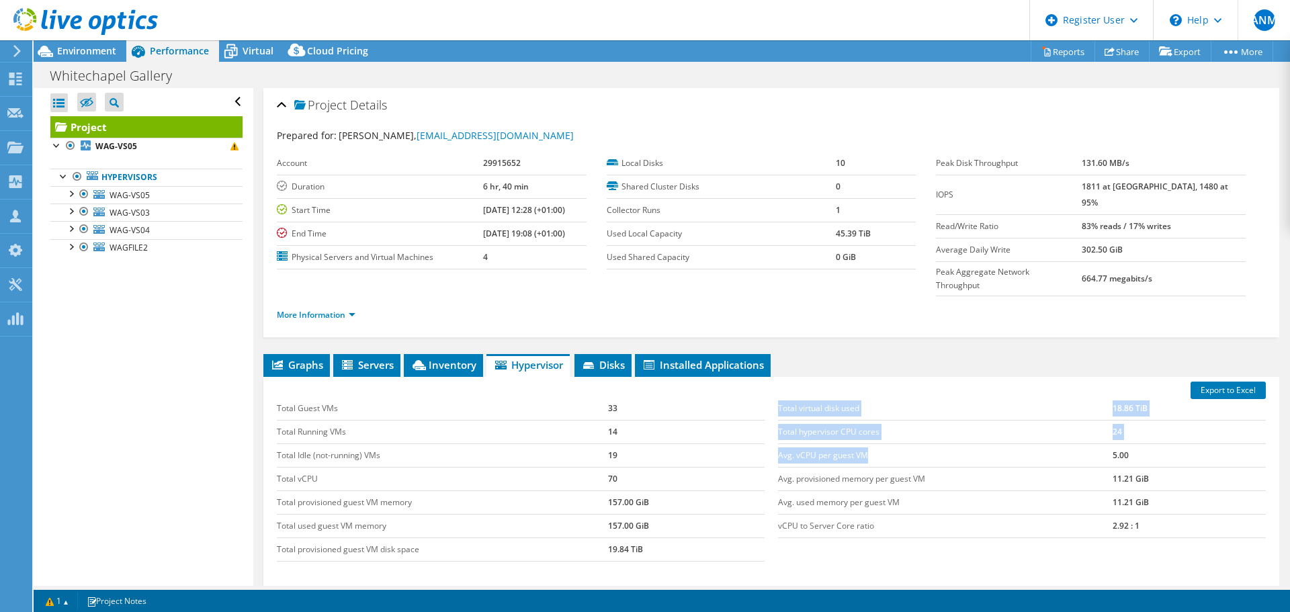
click at [856, 443] on td "Avg. vCPU per guest VM" at bounding box center [945, 455] width 335 height 24
click at [842, 443] on td "Avg. vCPU per guest VM" at bounding box center [945, 455] width 335 height 24
drag, startPoint x: 787, startPoint y: 428, endPoint x: 1058, endPoint y: 434, distance: 270.2
click at [865, 443] on td "Avg. vCPU per guest VM" at bounding box center [945, 455] width 335 height 24
click at [1064, 443] on td "Avg. vCPU per guest VM" at bounding box center [945, 455] width 335 height 24
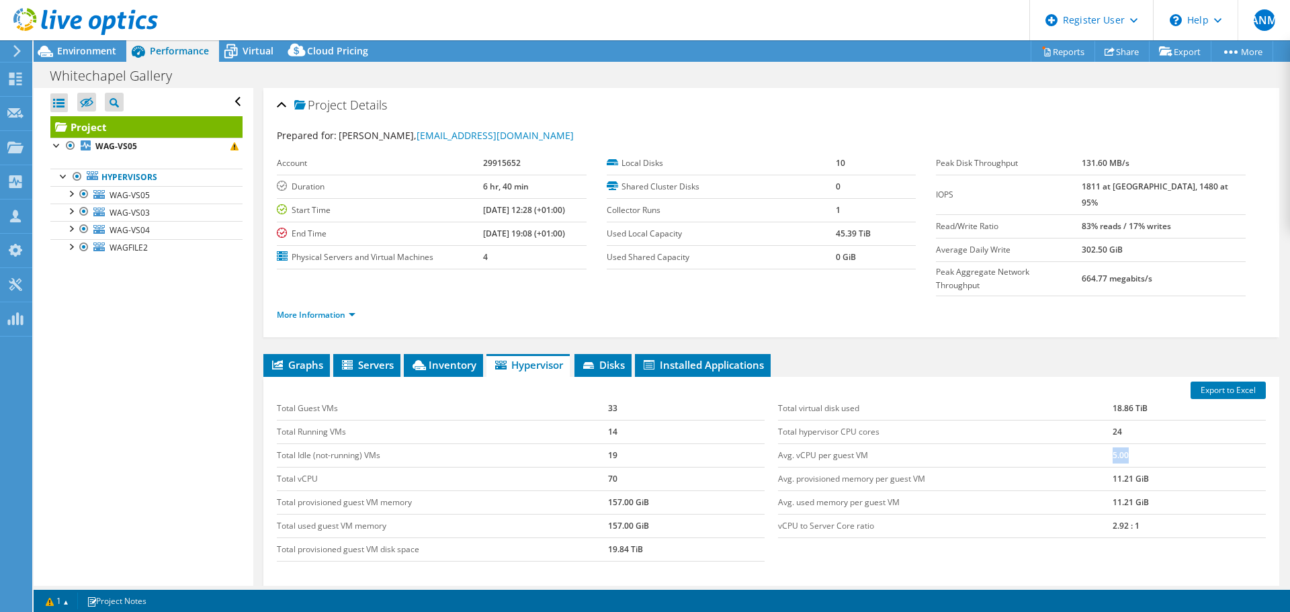
drag, startPoint x: 1103, startPoint y: 429, endPoint x: 1121, endPoint y: 427, distance: 18.9
click at [1121, 443] on tr "Avg. vCPU per guest VM 5.00" at bounding box center [1022, 455] width 488 height 24
click at [1113, 443] on td "5.00" at bounding box center [1189, 455] width 153 height 24
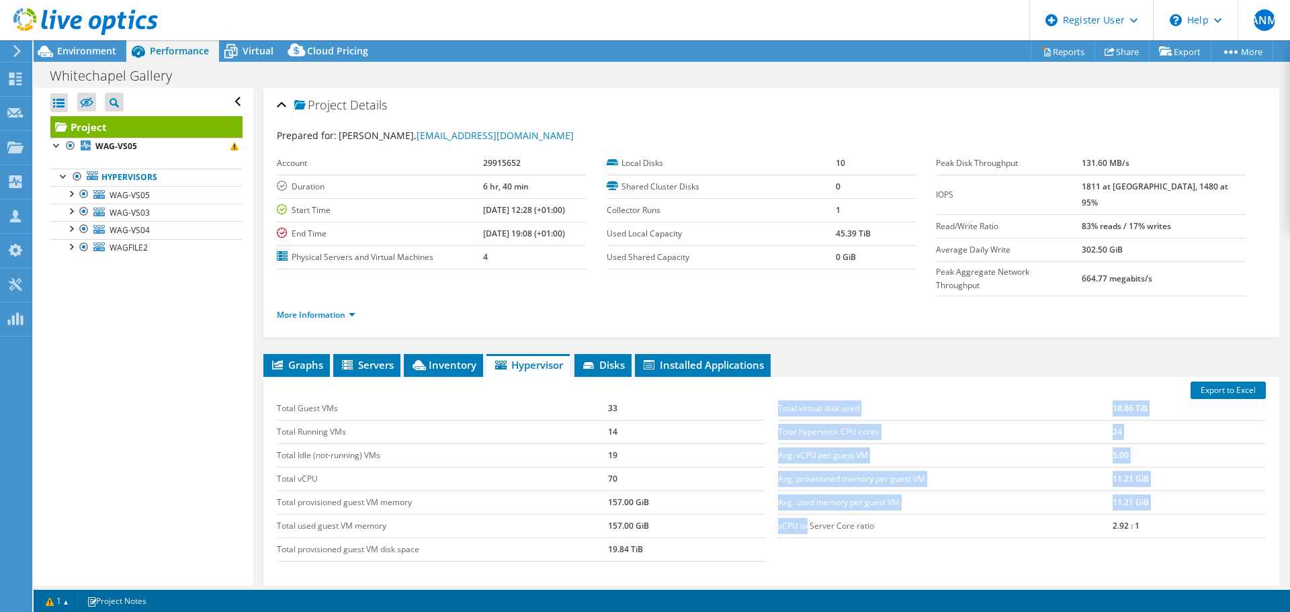
drag, startPoint x: 770, startPoint y: 499, endPoint x: 803, endPoint y: 501, distance: 33.0
click at [803, 501] on div "Total virtual disk used 18.86 TiB Total hypervisor CPU cores 24 Avg. vCPU per g…" at bounding box center [1021, 468] width 501 height 168
click at [803, 514] on td "vCPU to Server Core ratio" at bounding box center [945, 526] width 335 height 24
drag, startPoint x: 772, startPoint y: 499, endPoint x: 954, endPoint y: 507, distance: 182.3
click at [822, 501] on div "Total virtual disk used 18.86 TiB Total hypervisor CPU cores 24 Avg. vCPU per g…" at bounding box center [1021, 468] width 501 height 168
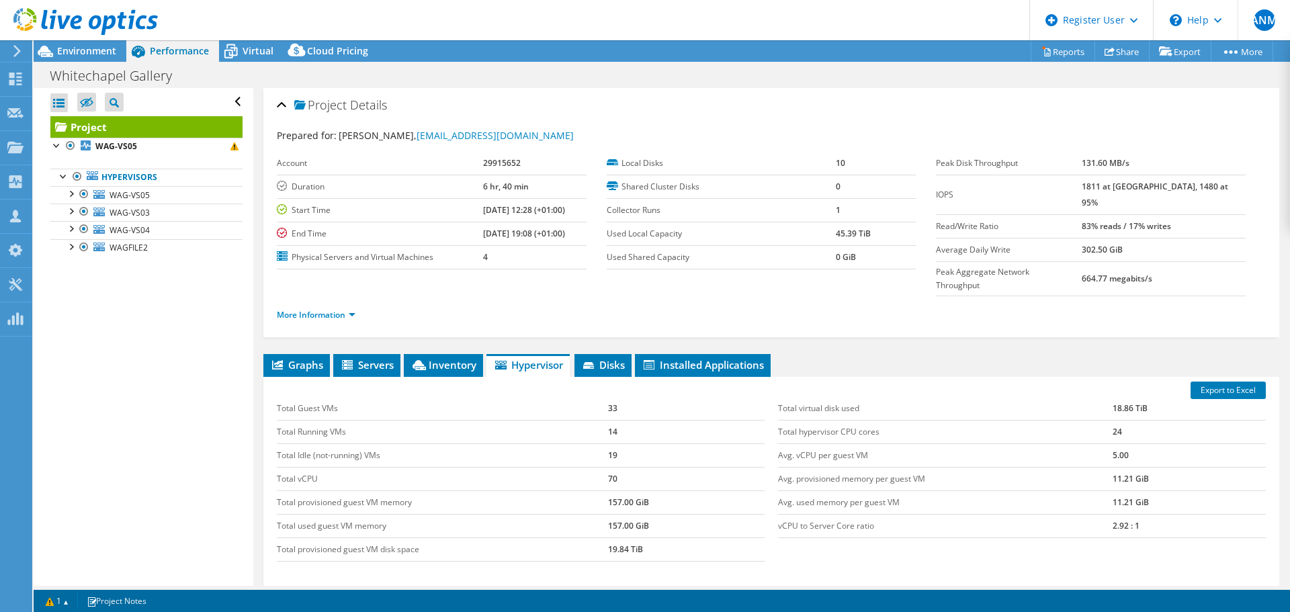
click at [958, 514] on td "vCPU to Server Core ratio" at bounding box center [945, 526] width 335 height 24
drag, startPoint x: 1139, startPoint y: 498, endPoint x: 1099, endPoint y: 497, distance: 40.3
click at [1099, 514] on tr "vCPU to Server Core ratio 2.92 : 1" at bounding box center [1022, 526] width 488 height 24
click at [1045, 514] on td "vCPU to Server Core ratio" at bounding box center [945, 526] width 335 height 24
drag, startPoint x: 276, startPoint y: 454, endPoint x: 368, endPoint y: 458, distance: 91.4
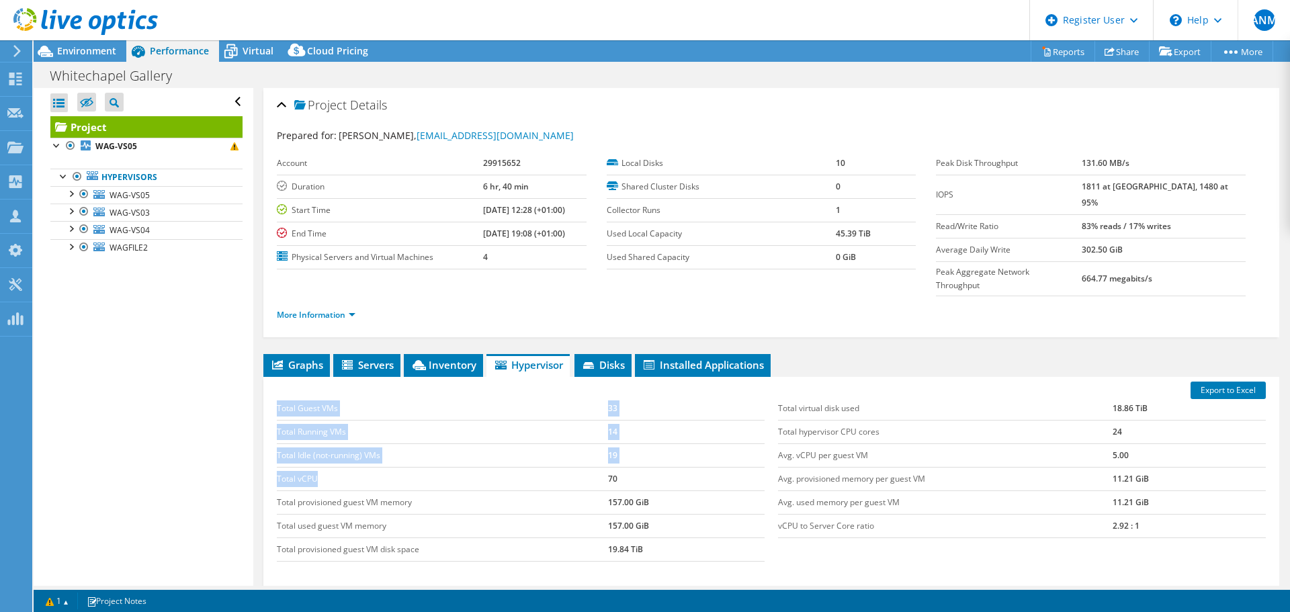
click at [321, 454] on div "Total Guest VMs 33 Total Running VMs 14 Total Idle (not-running) VMs 19 Total v…" at bounding box center [520, 479] width 501 height 191
click at [368, 467] on td "Total vCPU" at bounding box center [442, 479] width 331 height 24
drag, startPoint x: 628, startPoint y: 454, endPoint x: 279, endPoint y: 452, distance: 348.7
click at [279, 467] on tr "Total vCPU 70" at bounding box center [521, 479] width 488 height 24
click at [286, 467] on td "Total vCPU" at bounding box center [442, 479] width 331 height 24
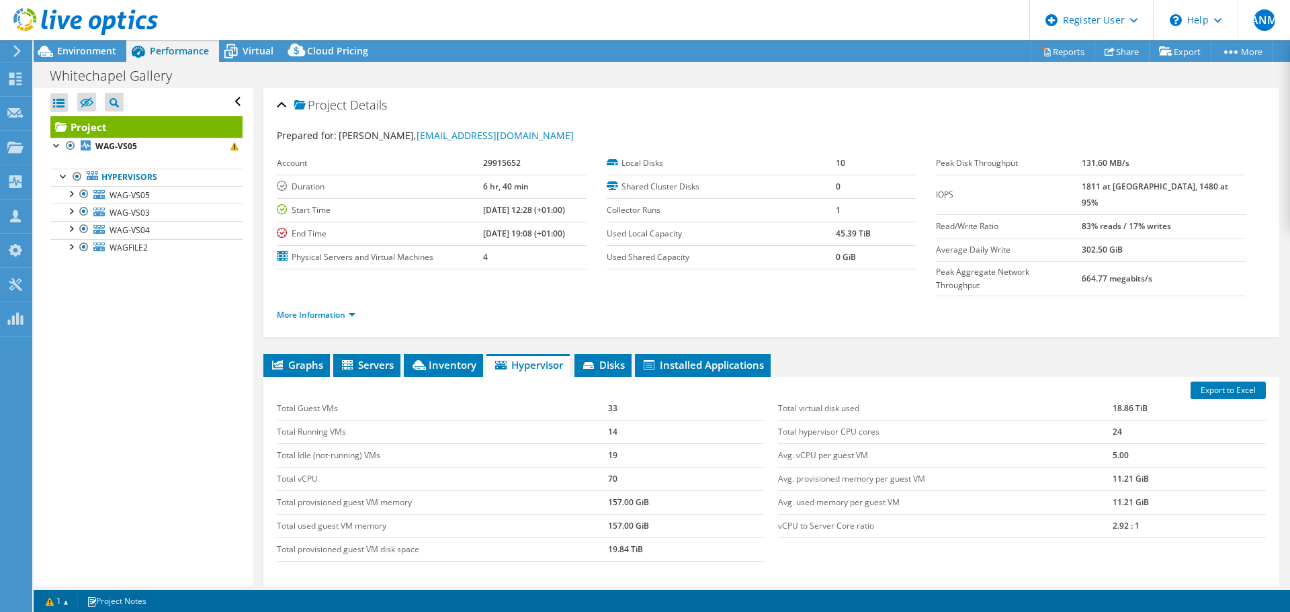
click at [826, 354] on ul "Graphs Servers Inventory Hypervisor Disks Cluster Disks Installed Applications" at bounding box center [771, 365] width 1016 height 23
click at [89, 55] on span "Environment" at bounding box center [86, 50] width 59 height 13
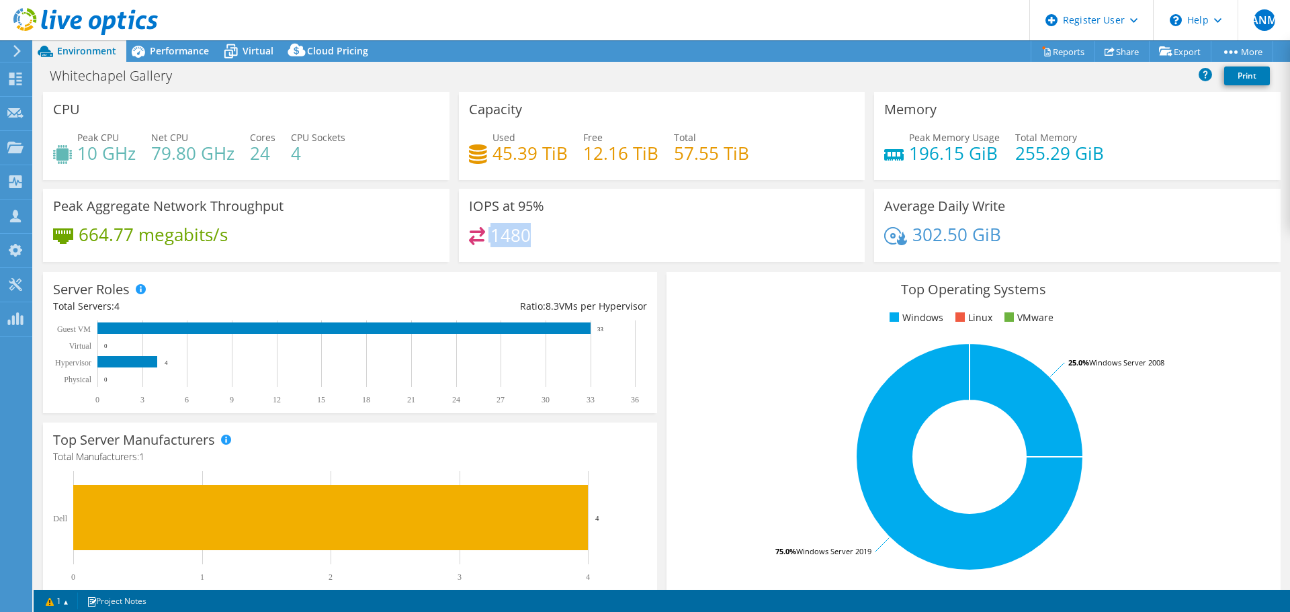
drag, startPoint x: 486, startPoint y: 235, endPoint x: 534, endPoint y: 239, distance: 48.5
click at [534, 239] on div "1480" at bounding box center [662, 241] width 386 height 29
click at [179, 52] on span "Performance" at bounding box center [179, 50] width 59 height 13
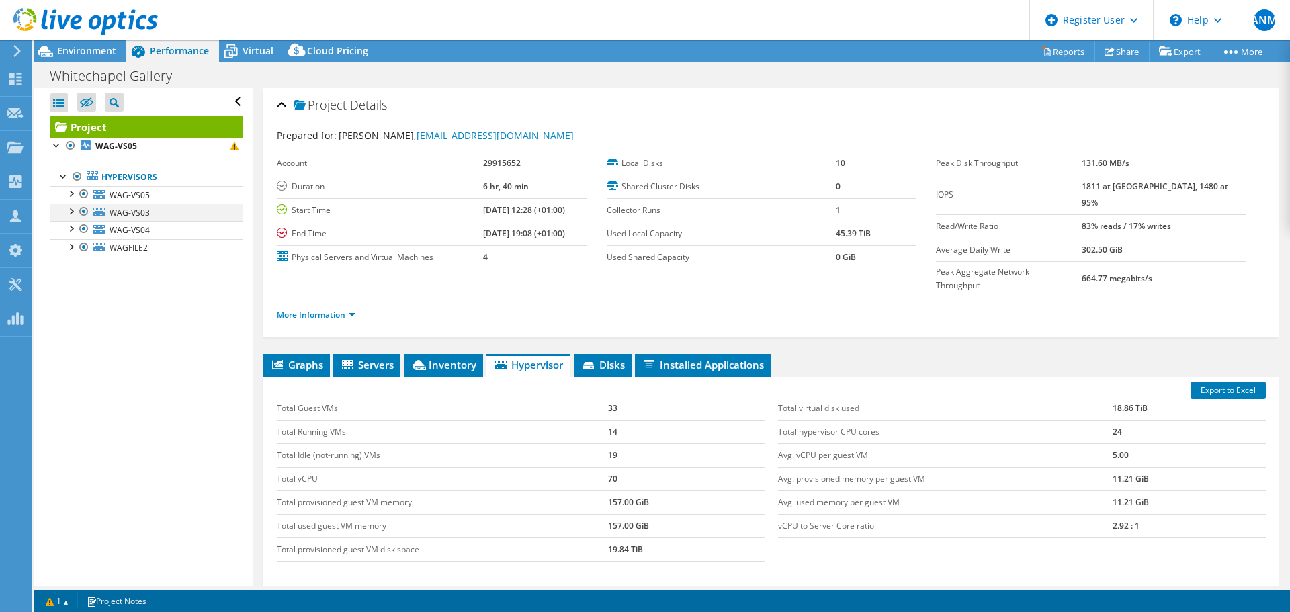
click at [80, 210] on div at bounding box center [83, 212] width 13 height 16
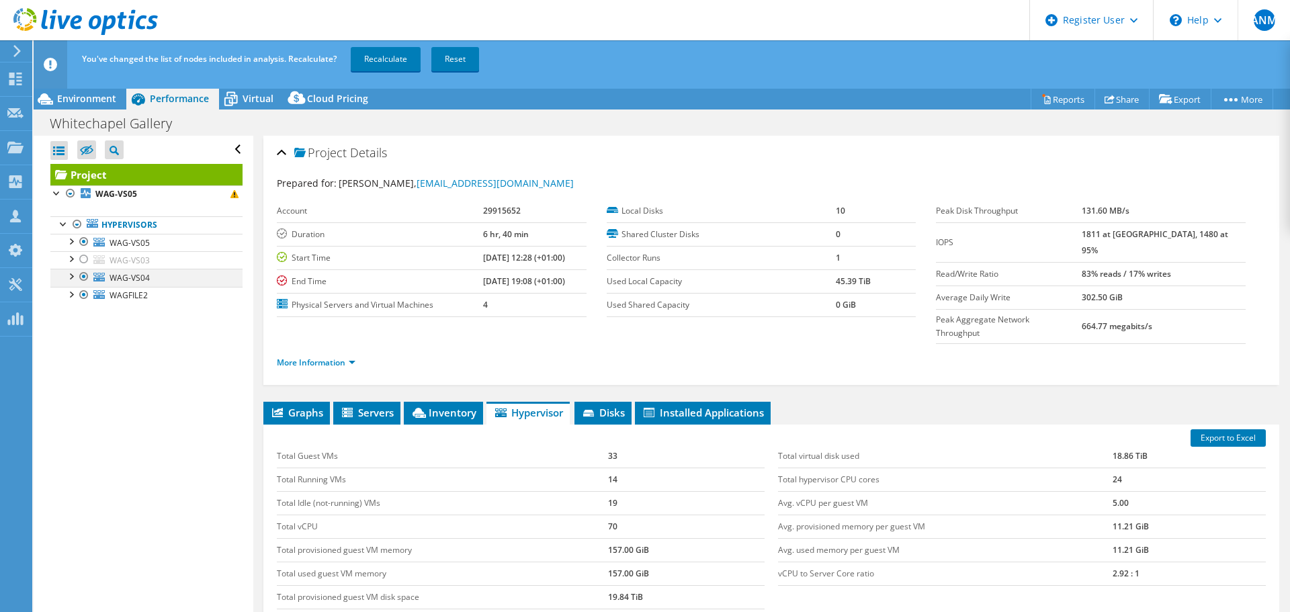
click at [85, 230] on li "Hypervisors WAG-VS05 0 C: 1 B:" at bounding box center [146, 260] width 192 height 88
click at [82, 279] on div at bounding box center [83, 277] width 13 height 16
click at [83, 294] on div at bounding box center [83, 295] width 13 height 16
click at [376, 56] on link "Recalculate" at bounding box center [386, 59] width 70 height 24
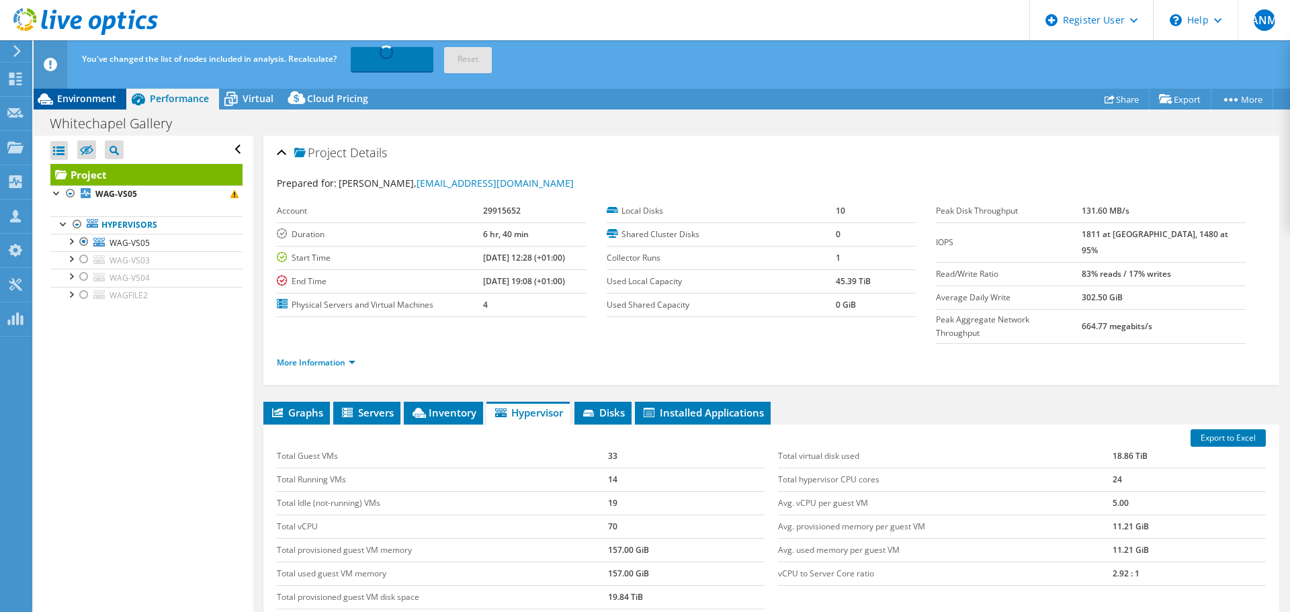
click at [105, 99] on span "Environment" at bounding box center [86, 98] width 59 height 13
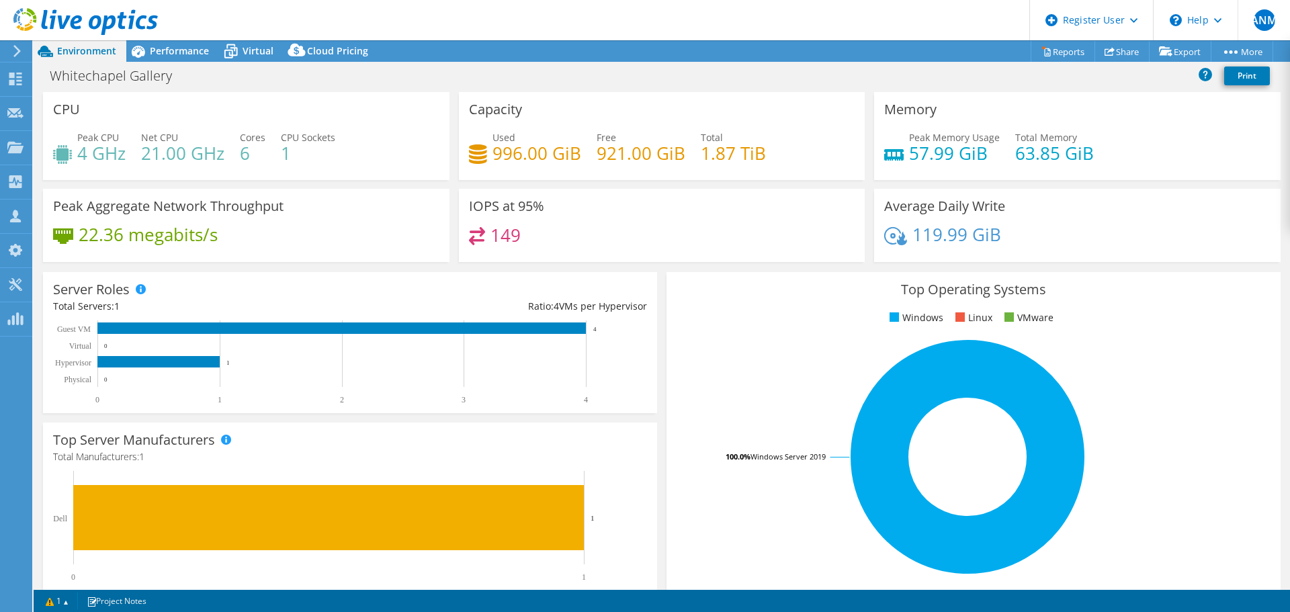
drag, startPoint x: 523, startPoint y: 237, endPoint x: 499, endPoint y: 234, distance: 23.6
click at [482, 237] on div "149" at bounding box center [662, 241] width 386 height 29
click at [552, 225] on div "IOPS at 95% 149" at bounding box center [662, 225] width 406 height 73
click at [183, 52] on span "Performance" at bounding box center [179, 50] width 59 height 13
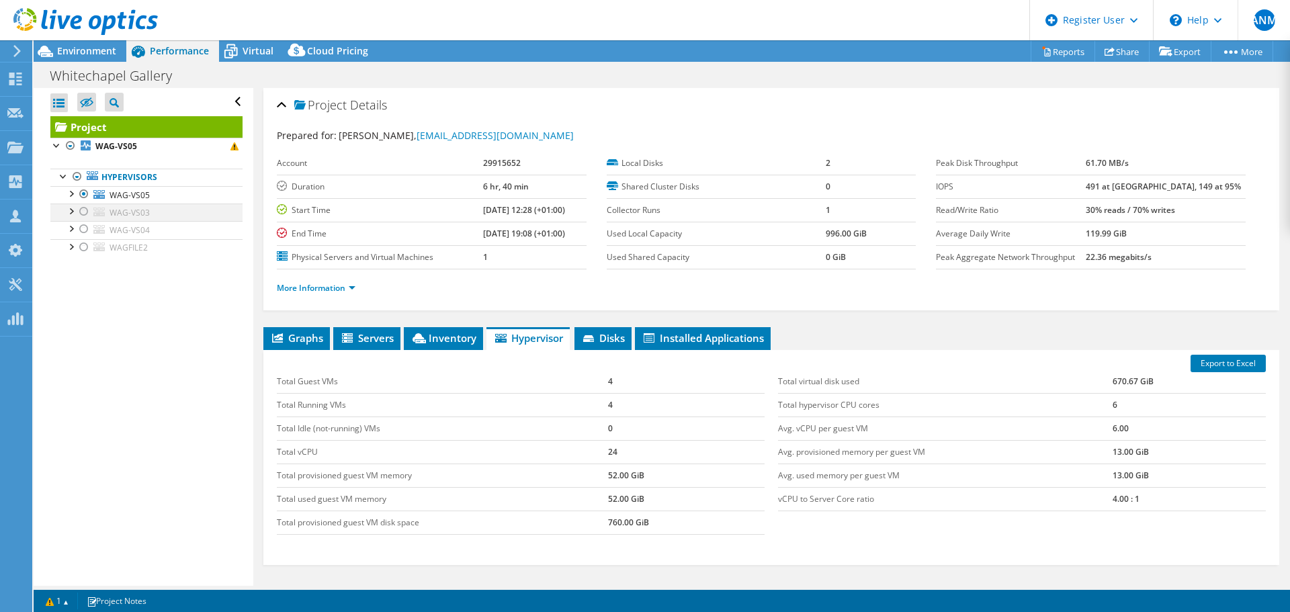
click at [84, 211] on div at bounding box center [83, 212] width 13 height 16
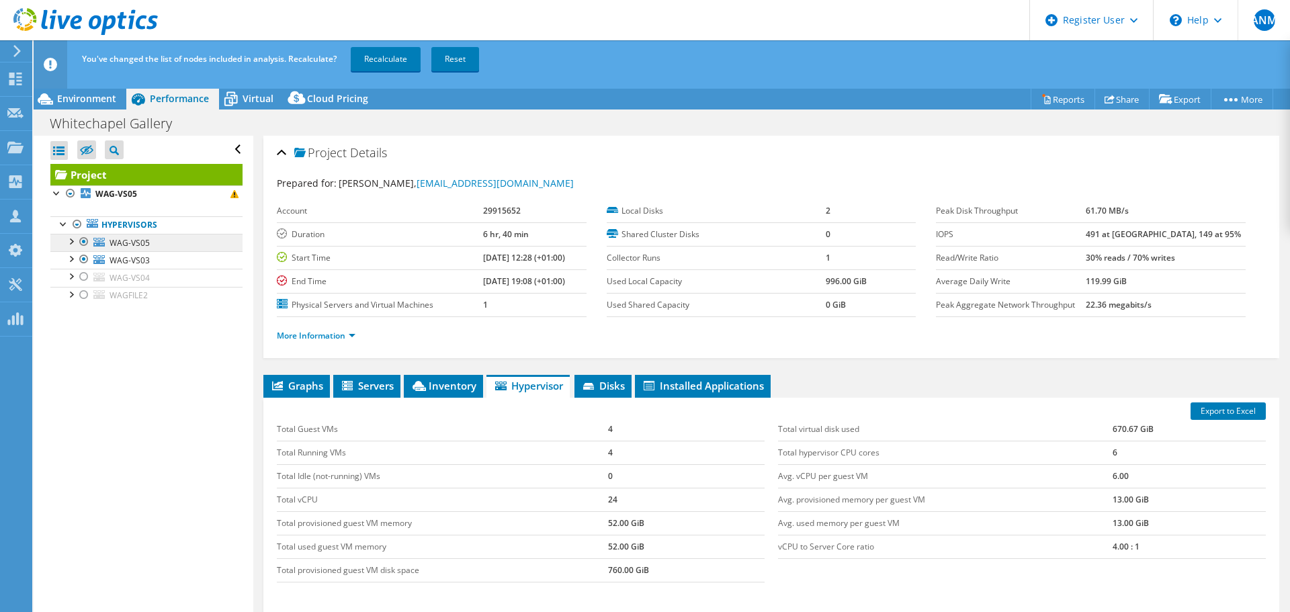
drag, startPoint x: 85, startPoint y: 245, endPoint x: 125, endPoint y: 248, distance: 40.4
click at [85, 245] on div at bounding box center [83, 242] width 13 height 16
click at [369, 60] on link "Recalculate" at bounding box center [386, 59] width 70 height 24
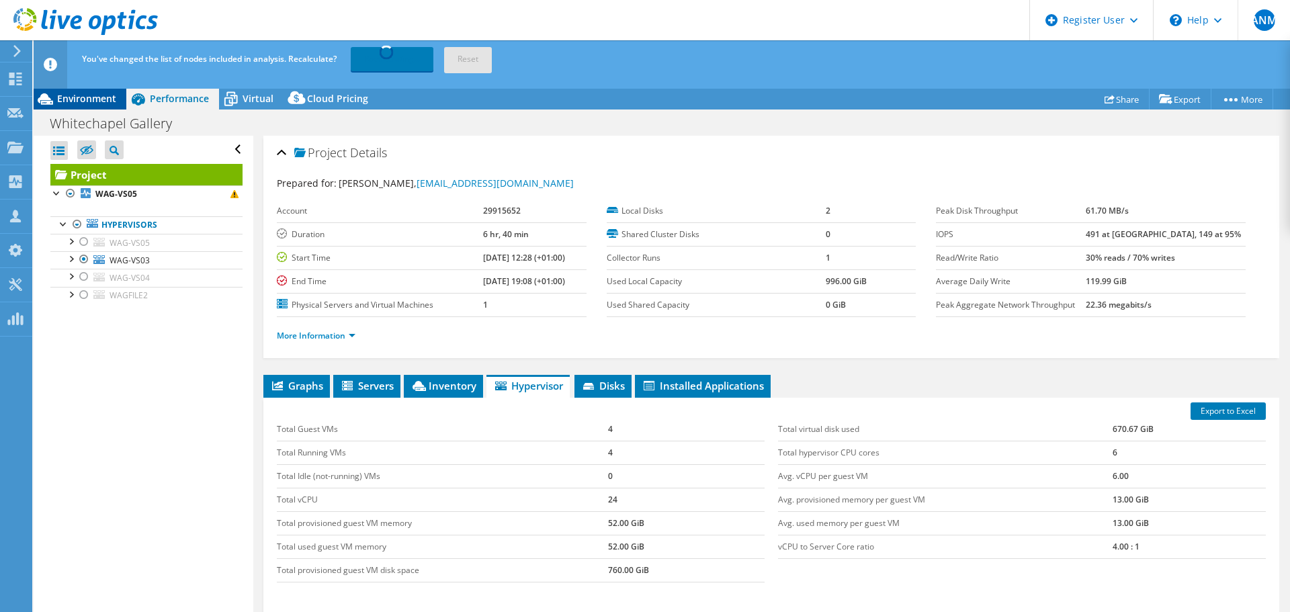
click at [95, 102] on span "Environment" at bounding box center [86, 98] width 59 height 13
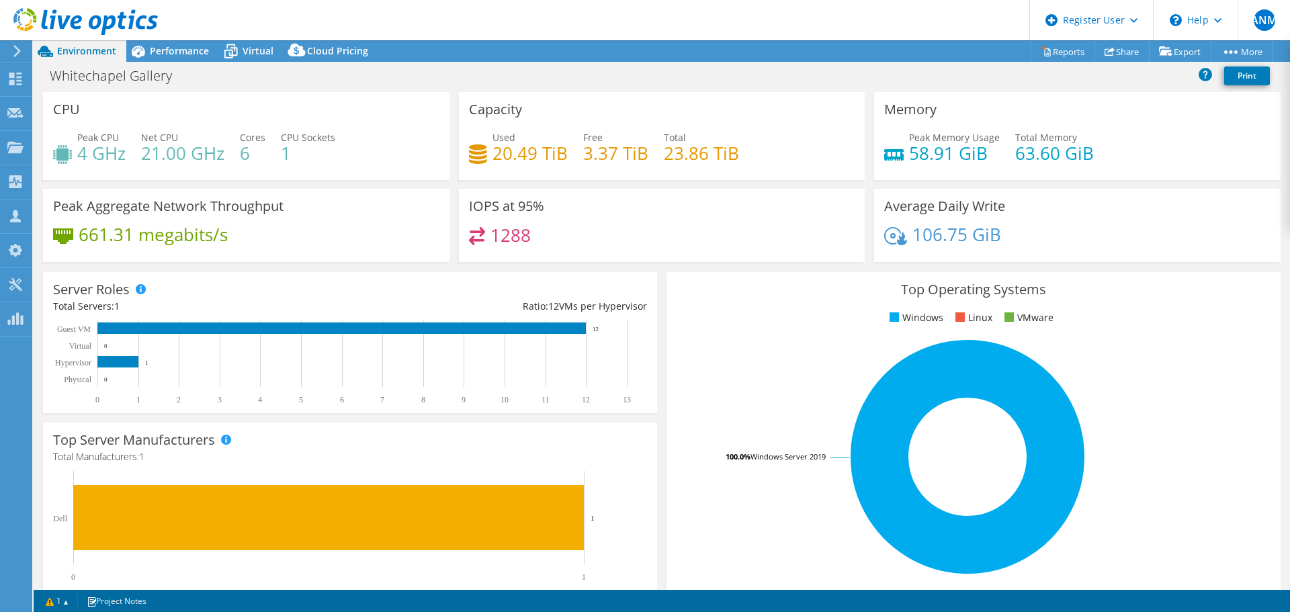
click at [530, 238] on div "1288" at bounding box center [662, 241] width 386 height 29
click at [540, 237] on div "1288" at bounding box center [662, 241] width 386 height 29
click at [511, 235] on h4 "1288" at bounding box center [510, 235] width 40 height 15
drag, startPoint x: 511, startPoint y: 235, endPoint x: 574, endPoint y: 246, distance: 64.7
click at [515, 237] on h4 "1288" at bounding box center [510, 235] width 40 height 15
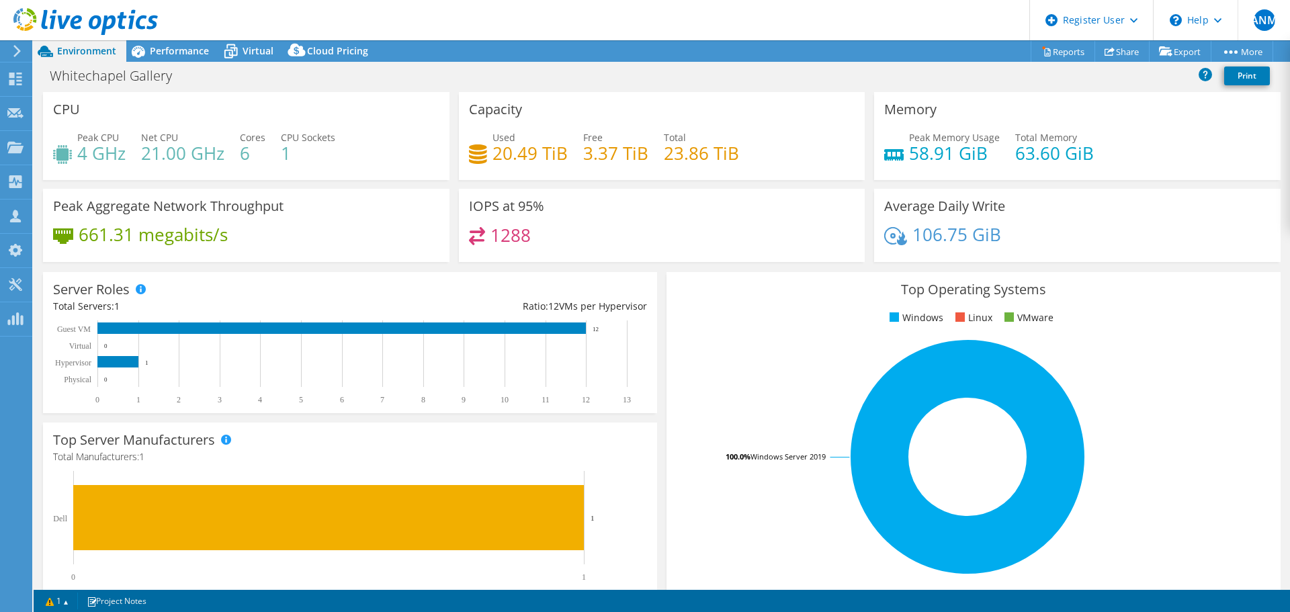
click at [582, 246] on div "1288" at bounding box center [662, 241] width 386 height 29
click at [185, 51] on span "Performance" at bounding box center [179, 50] width 59 height 13
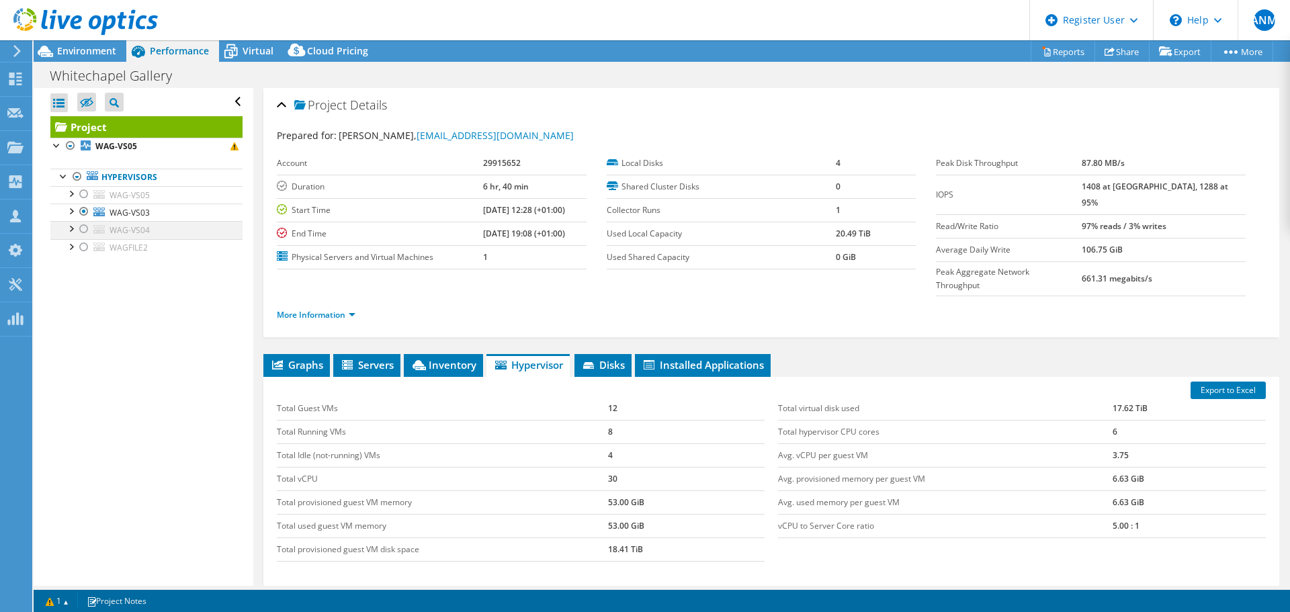
click at [82, 229] on div at bounding box center [83, 229] width 13 height 16
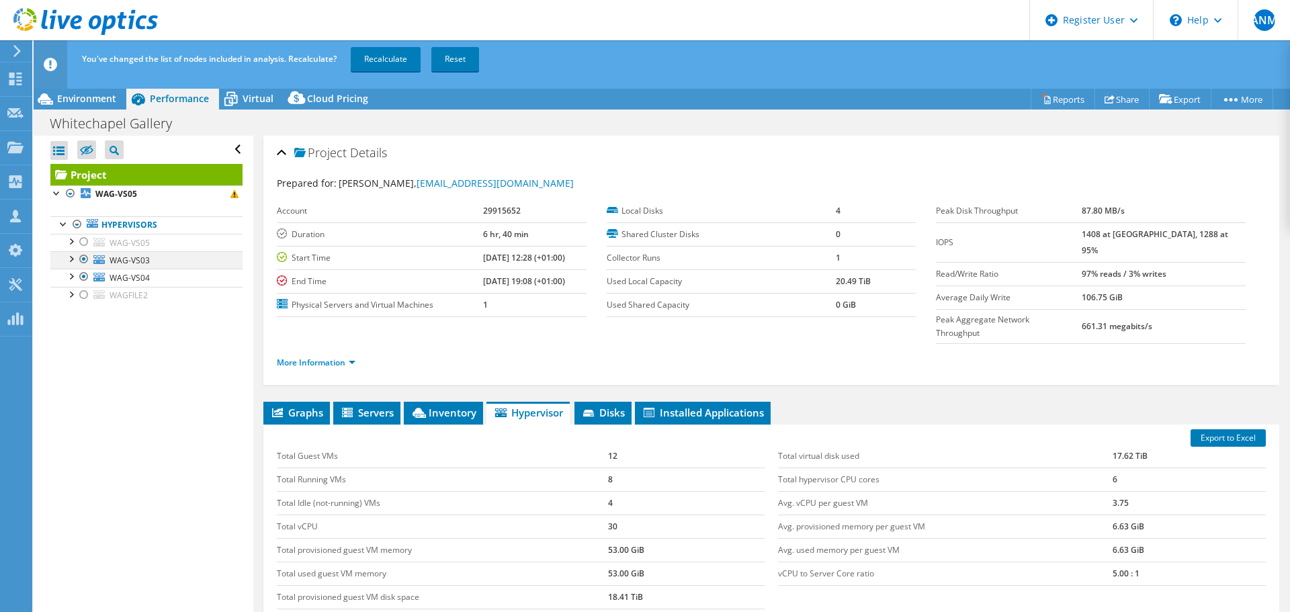
click at [82, 261] on div at bounding box center [83, 259] width 13 height 16
click at [372, 51] on link "Recalculate" at bounding box center [386, 59] width 70 height 24
click at [79, 96] on span "Environment" at bounding box center [86, 98] width 59 height 13
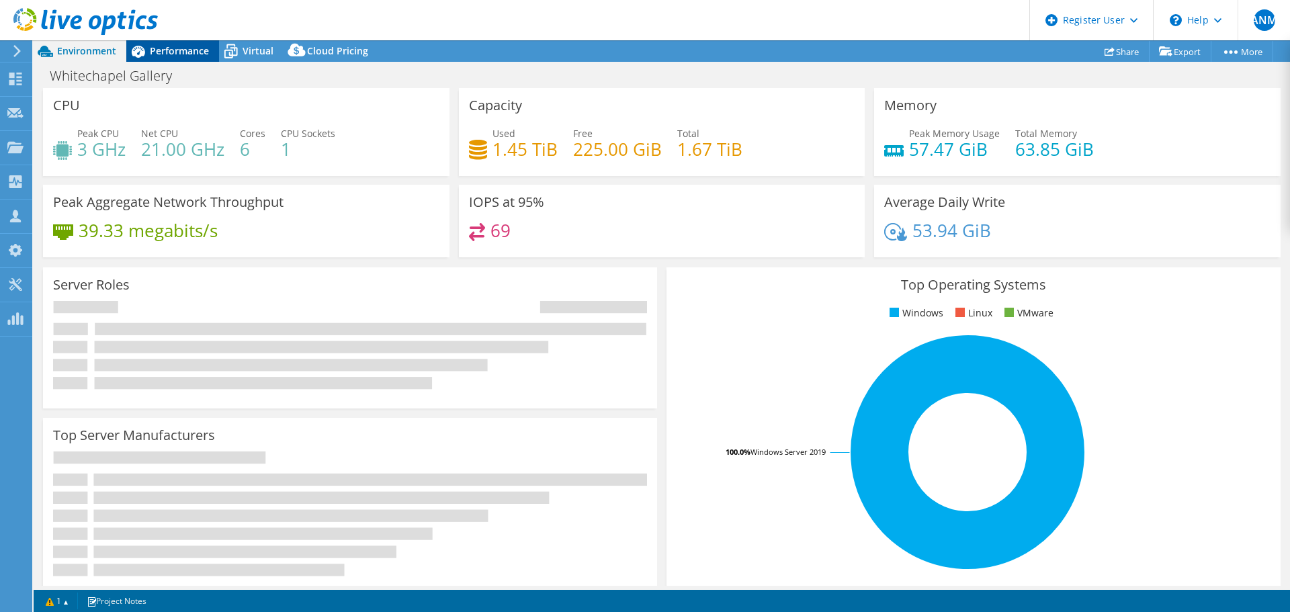
click at [172, 56] on span "Performance" at bounding box center [179, 50] width 59 height 13
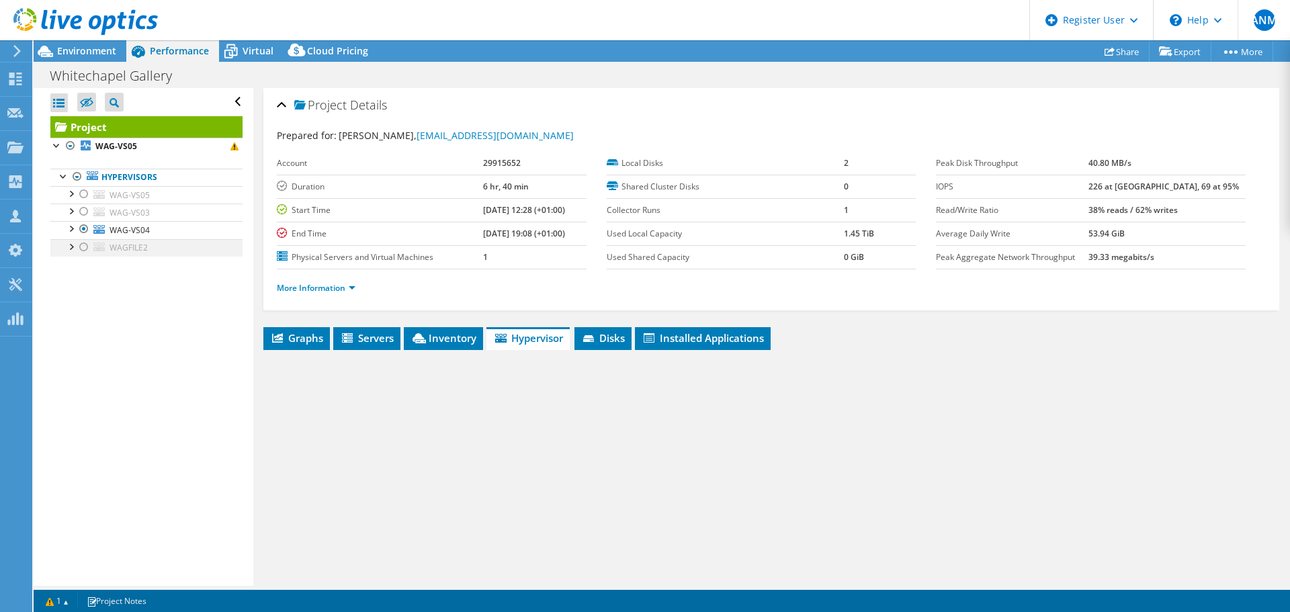
click at [179, 52] on span "Performance" at bounding box center [179, 50] width 59 height 13
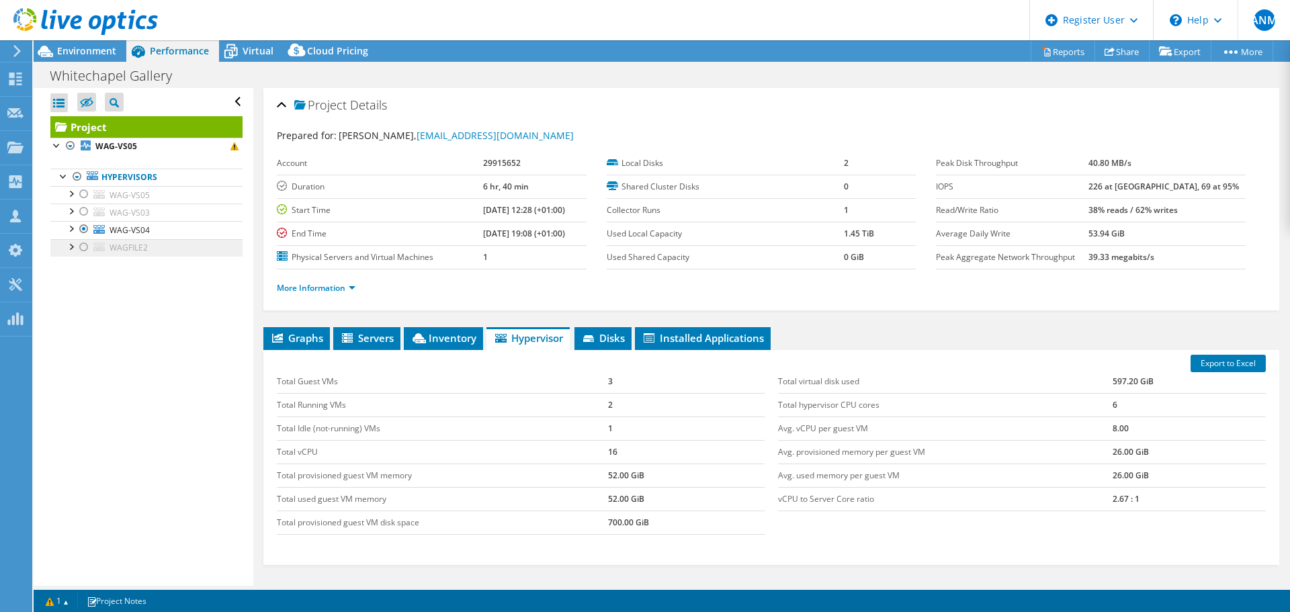
click at [83, 245] on div at bounding box center [83, 247] width 13 height 16
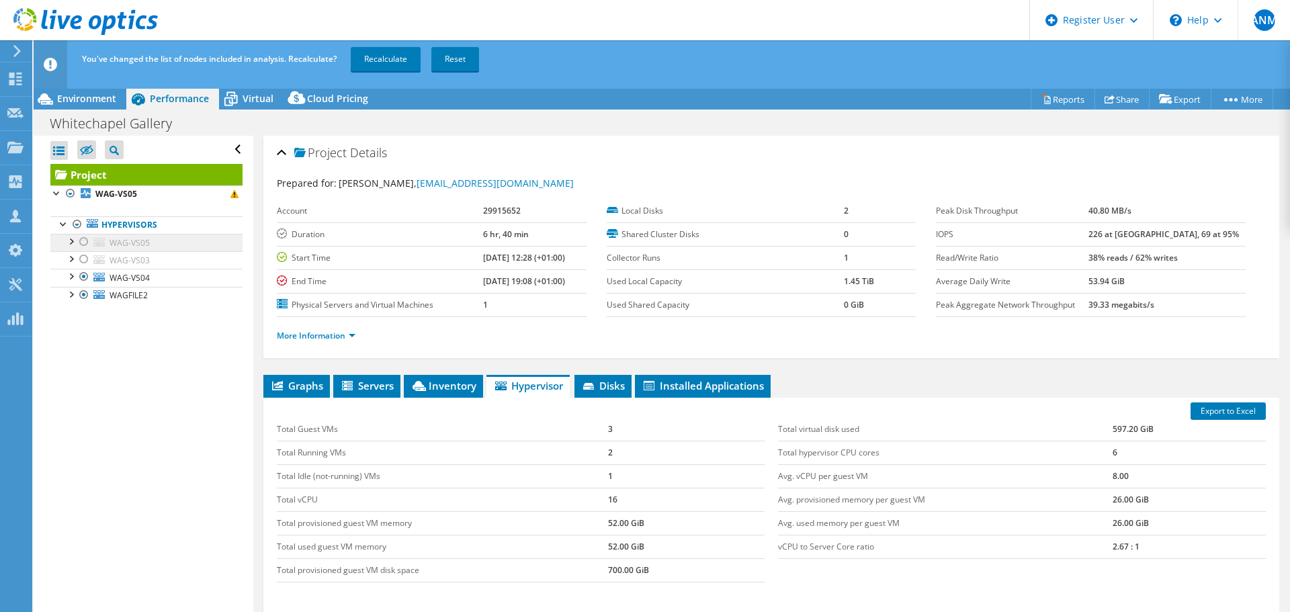
click at [83, 232] on li "Hypervisors WAG-VS05 0 C: 1 B:" at bounding box center [146, 260] width 192 height 88
click at [83, 277] on div at bounding box center [83, 277] width 13 height 16
click at [380, 63] on link "Recalculate" at bounding box center [386, 59] width 70 height 24
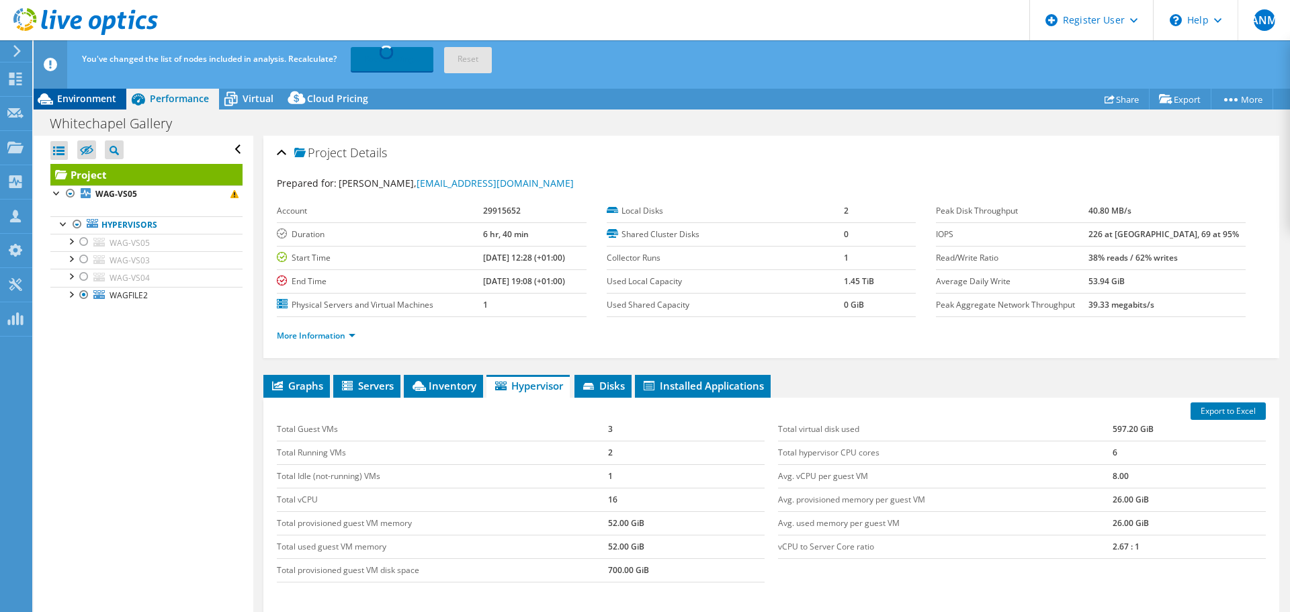
click at [82, 100] on span "Environment" at bounding box center [86, 98] width 59 height 13
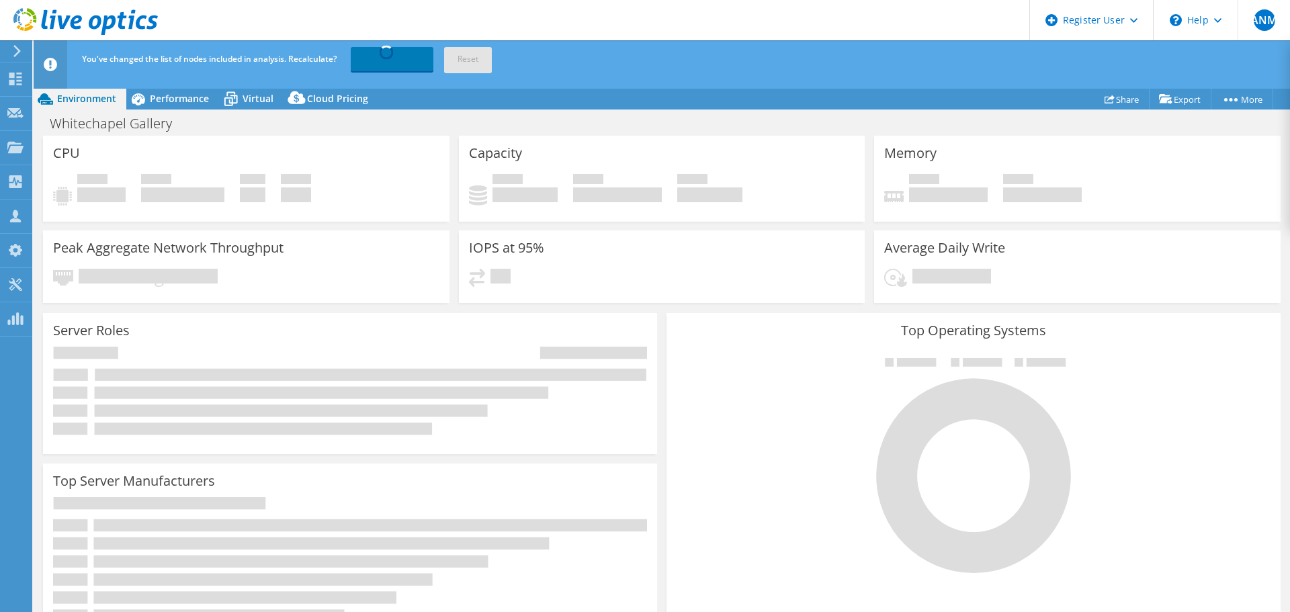
click at [469, 157] on h3 "Capacity" at bounding box center [495, 153] width 53 height 15
click at [611, 161] on div "Capacity Used 1.45 TiB Free 225.00 GiB Total 1.67 TiB" at bounding box center [662, 179] width 406 height 86
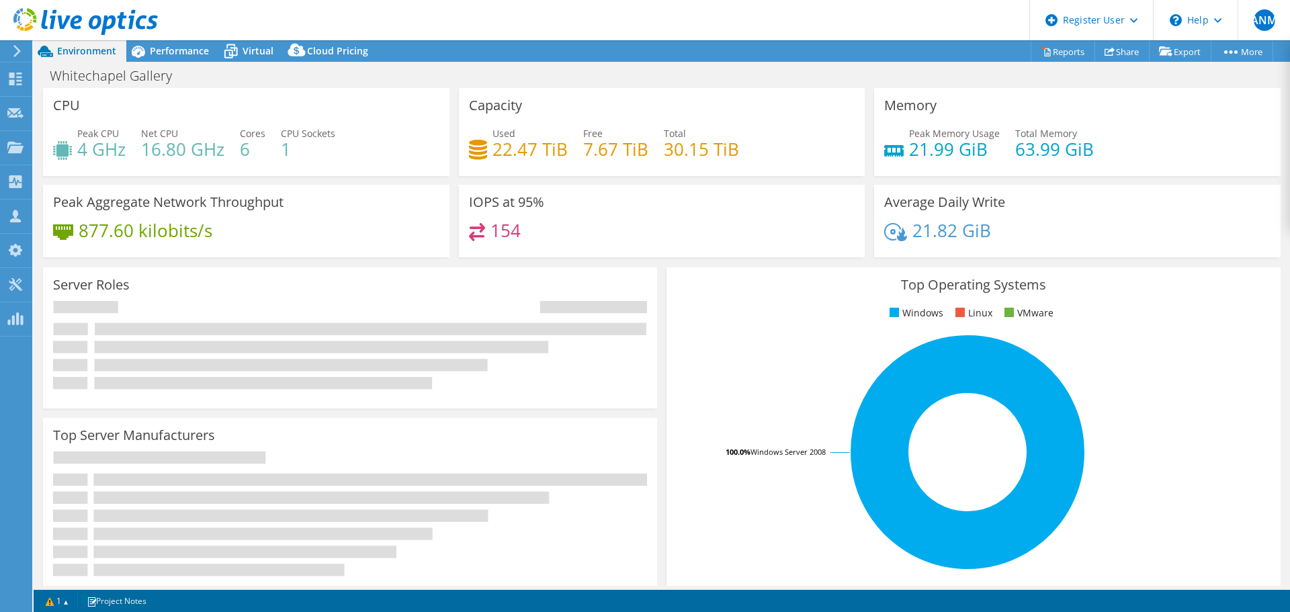
click at [508, 221] on div "IOPS at 95% 154" at bounding box center [662, 221] width 406 height 73
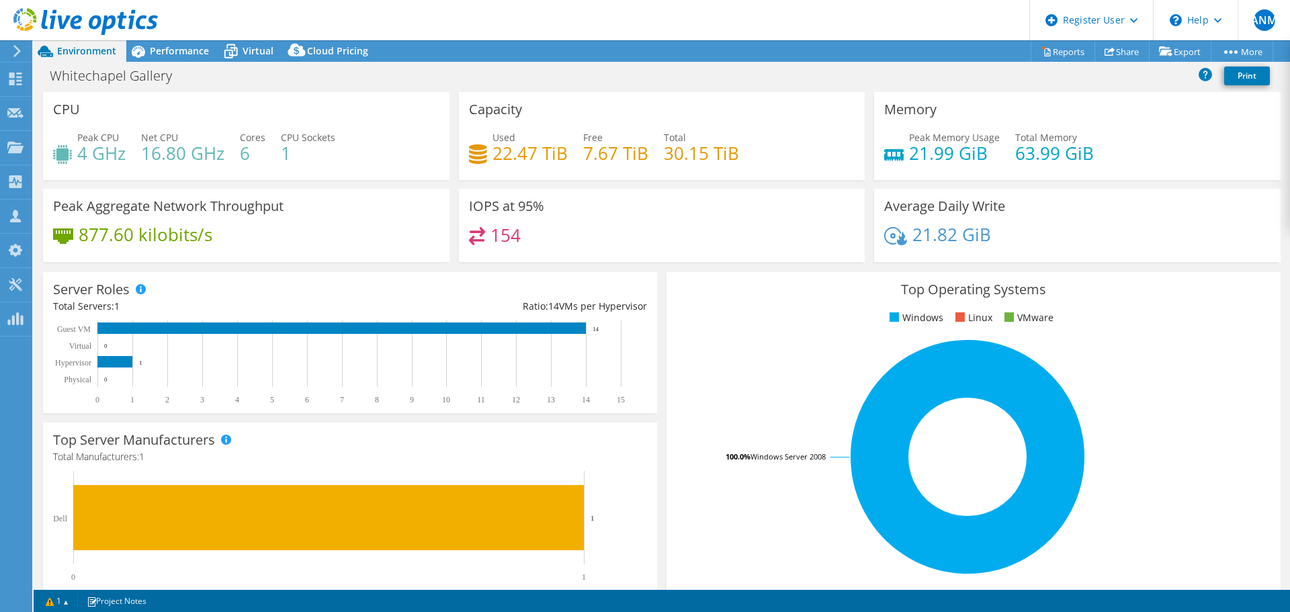
click at [542, 237] on div "154" at bounding box center [662, 241] width 386 height 29
click at [180, 54] on span "Performance" at bounding box center [179, 50] width 59 height 13
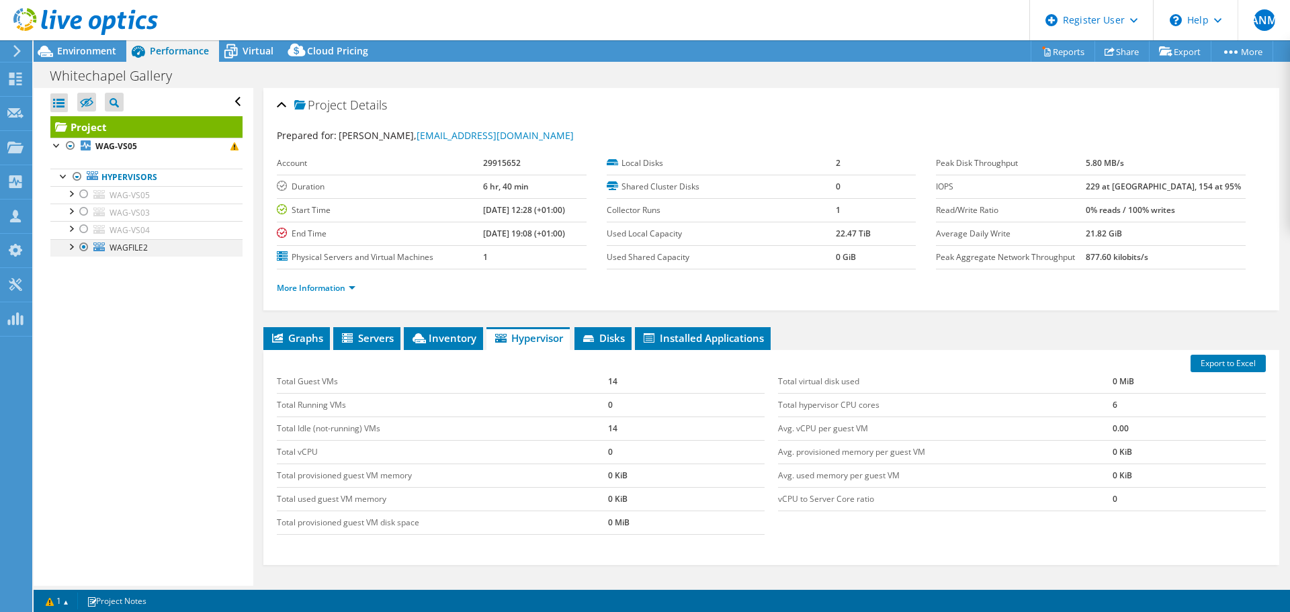
drag, startPoint x: 87, startPoint y: 228, endPoint x: 84, endPoint y: 239, distance: 10.4
click at [87, 228] on div at bounding box center [83, 229] width 13 height 16
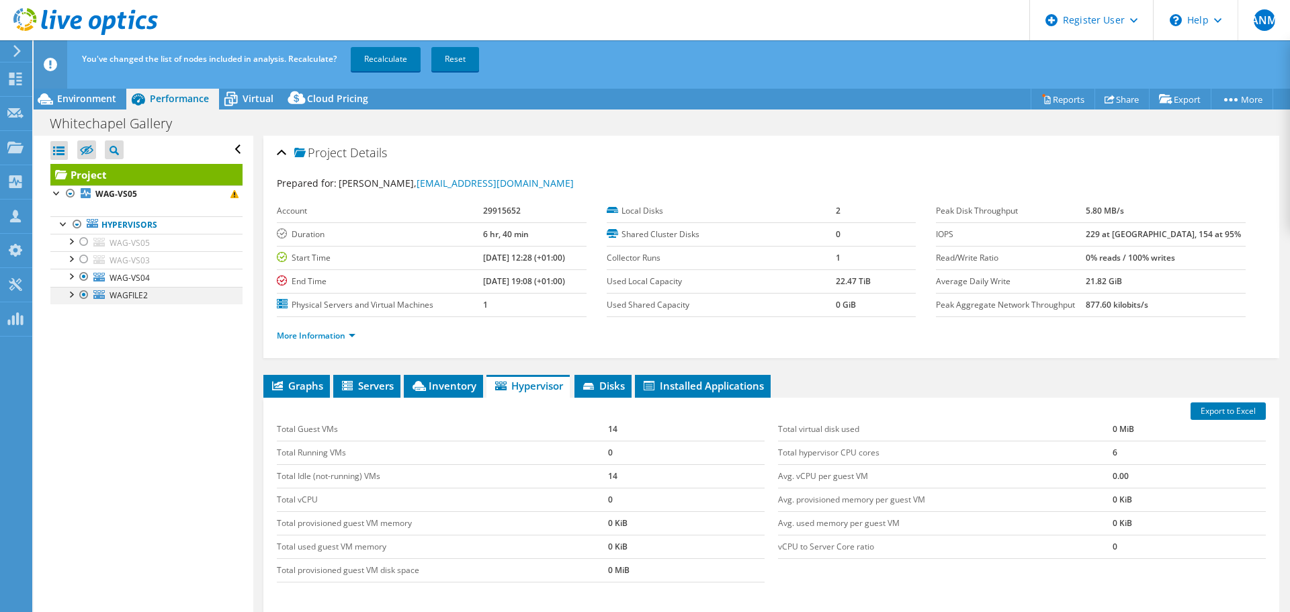
click at [81, 293] on div at bounding box center [83, 295] width 13 height 16
click at [382, 53] on link "Recalculate" at bounding box center [386, 59] width 70 height 24
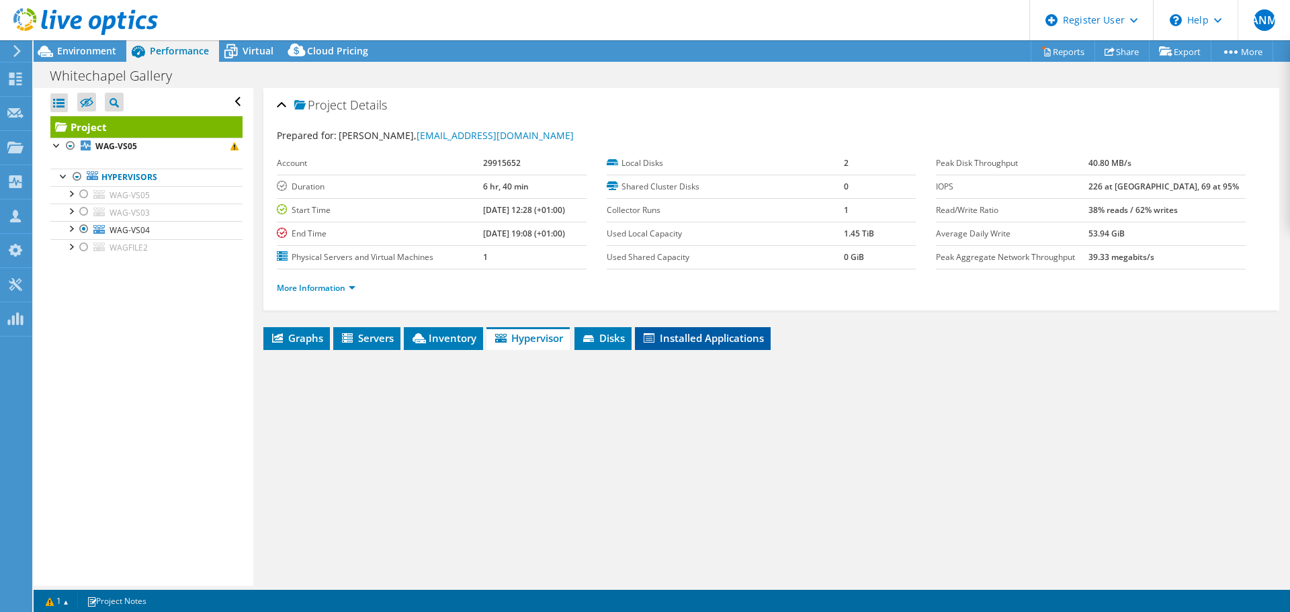
click at [700, 335] on span "Installed Applications" at bounding box center [703, 337] width 122 height 13
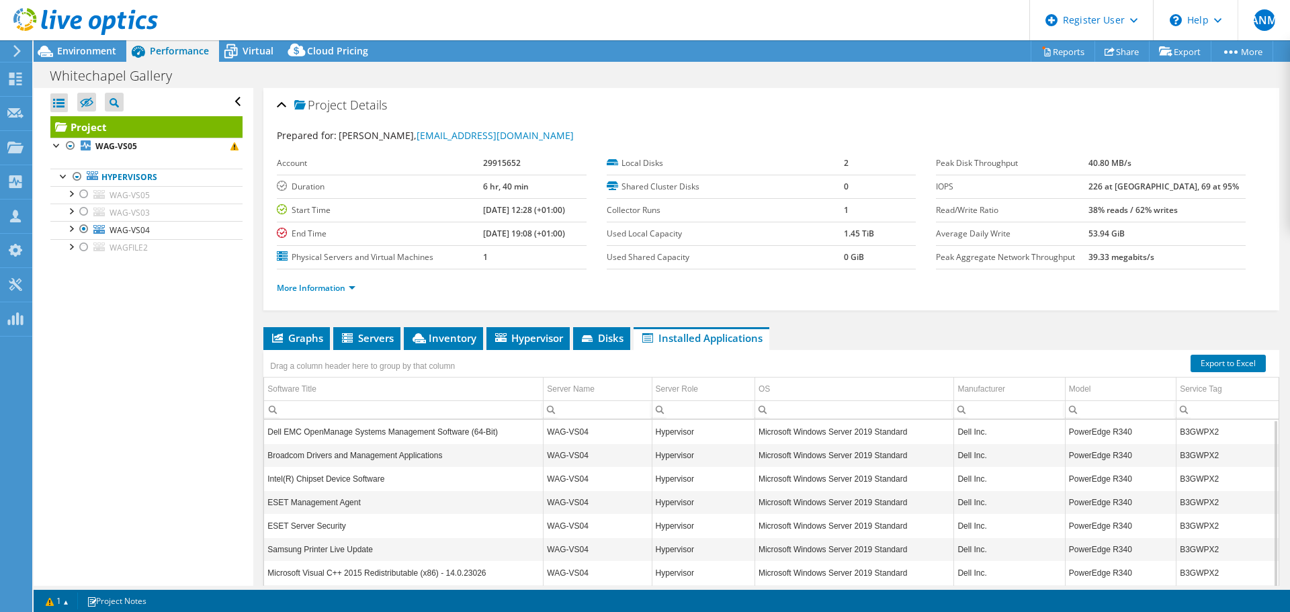
scroll to position [101, 0]
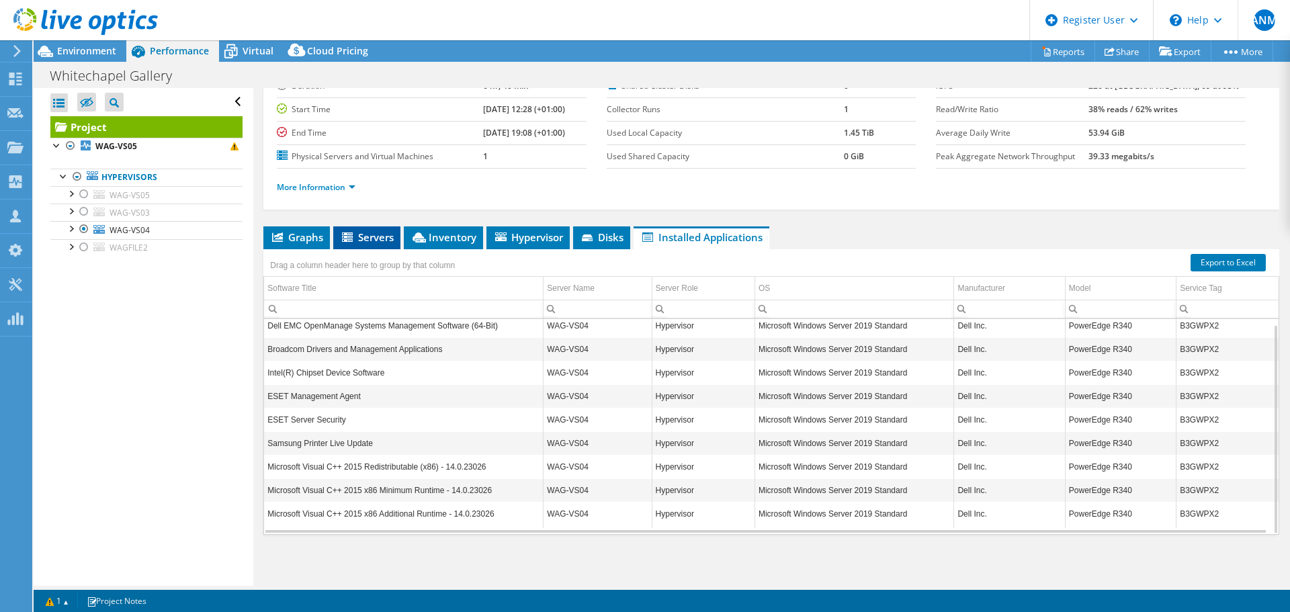
click at [370, 240] on span "Servers" at bounding box center [367, 236] width 54 height 13
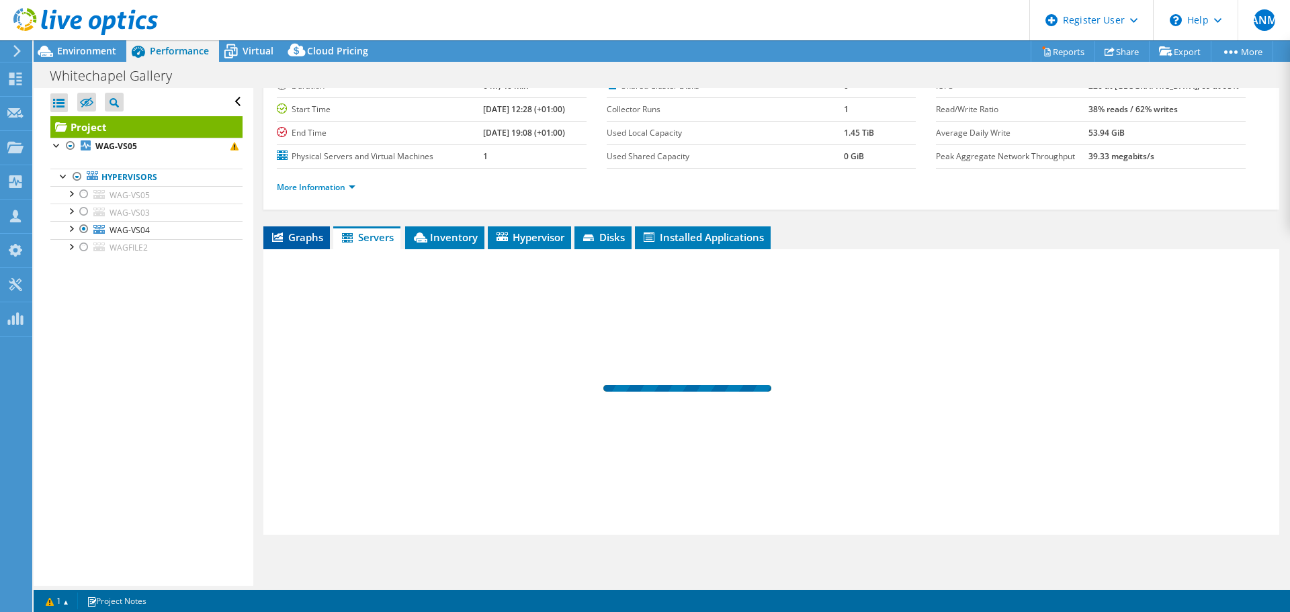
click at [310, 239] on span "Graphs" at bounding box center [296, 236] width 53 height 13
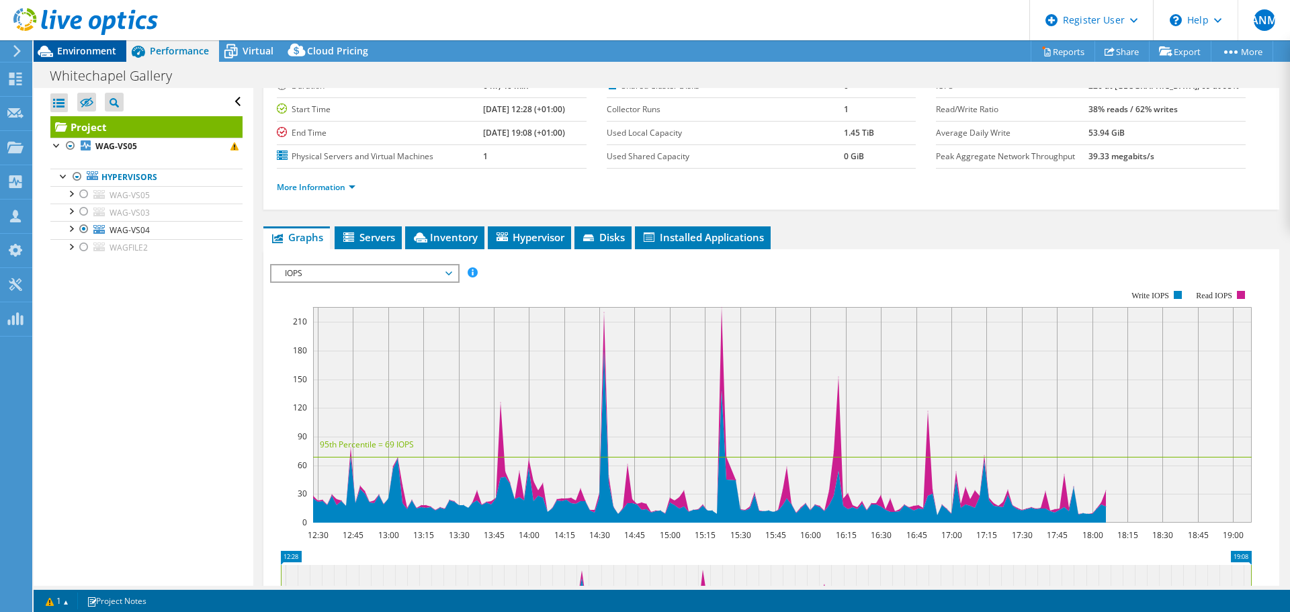
click at [81, 55] on span "Environment" at bounding box center [86, 50] width 59 height 13
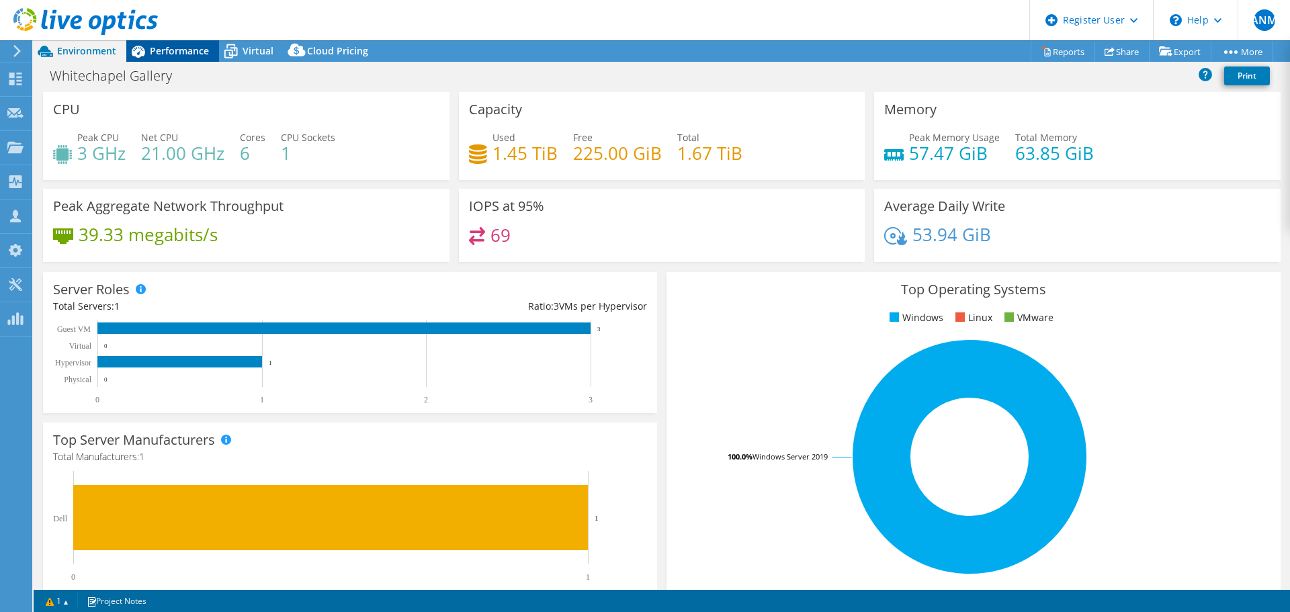
click at [193, 45] on span "Performance" at bounding box center [179, 50] width 59 height 13
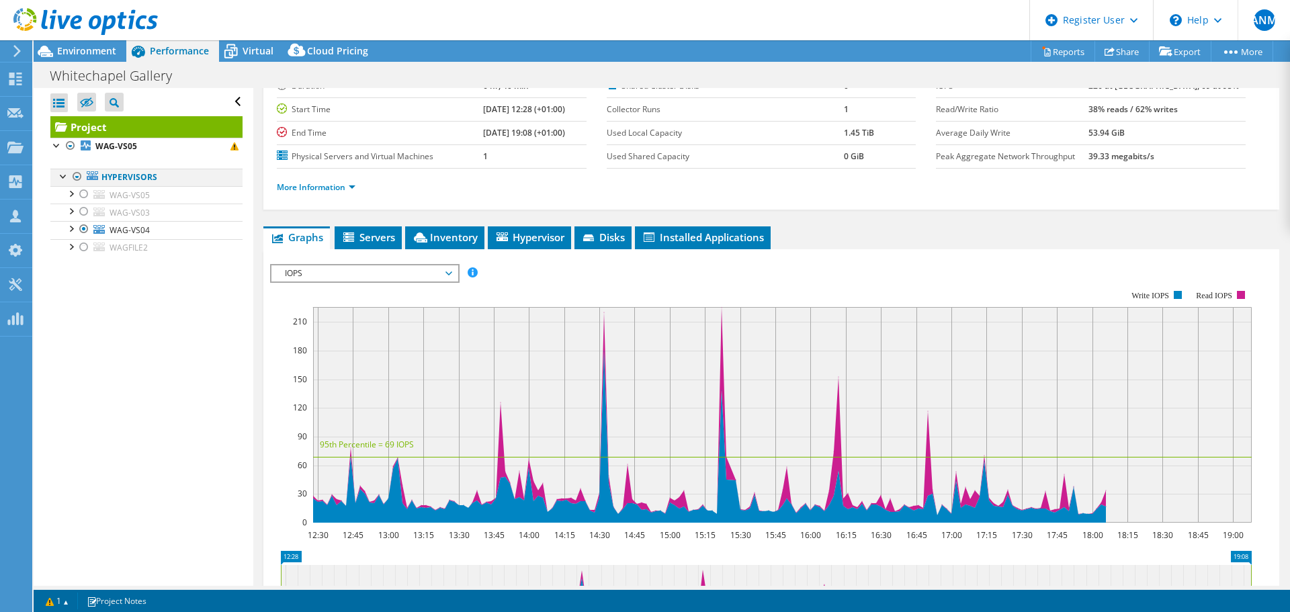
click at [77, 175] on div at bounding box center [77, 177] width 13 height 16
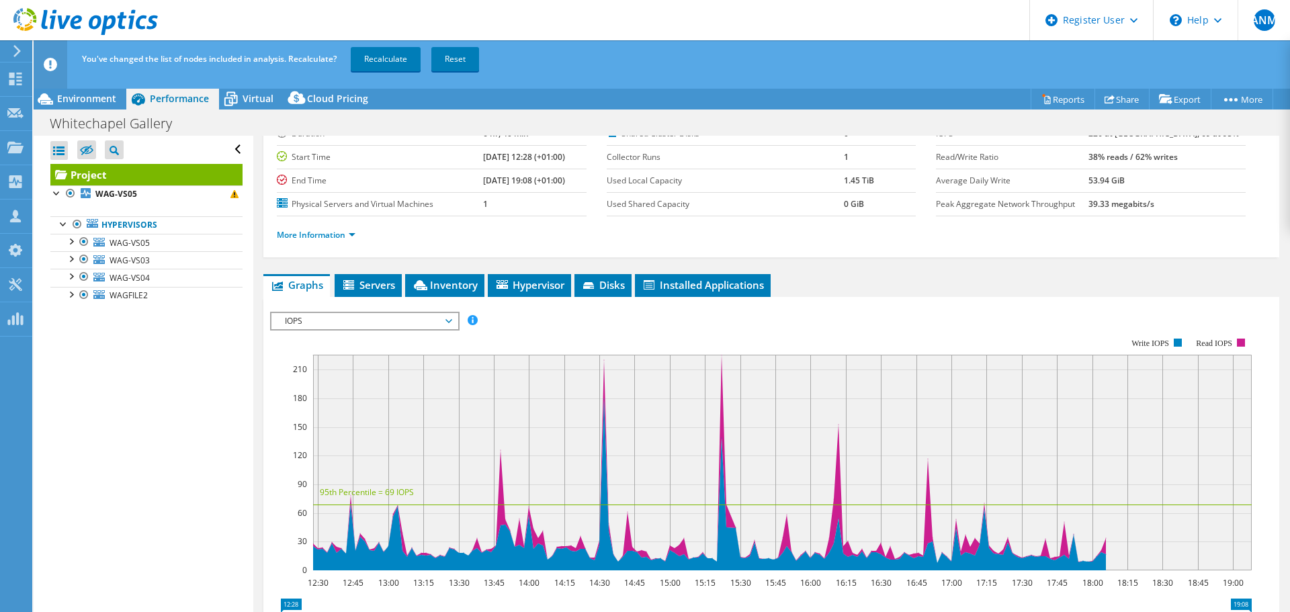
click at [364, 59] on link "Recalculate" at bounding box center [386, 59] width 70 height 24
click at [74, 96] on span "Environment" at bounding box center [86, 98] width 59 height 13
